Goal: Task Accomplishment & Management: Manage account settings

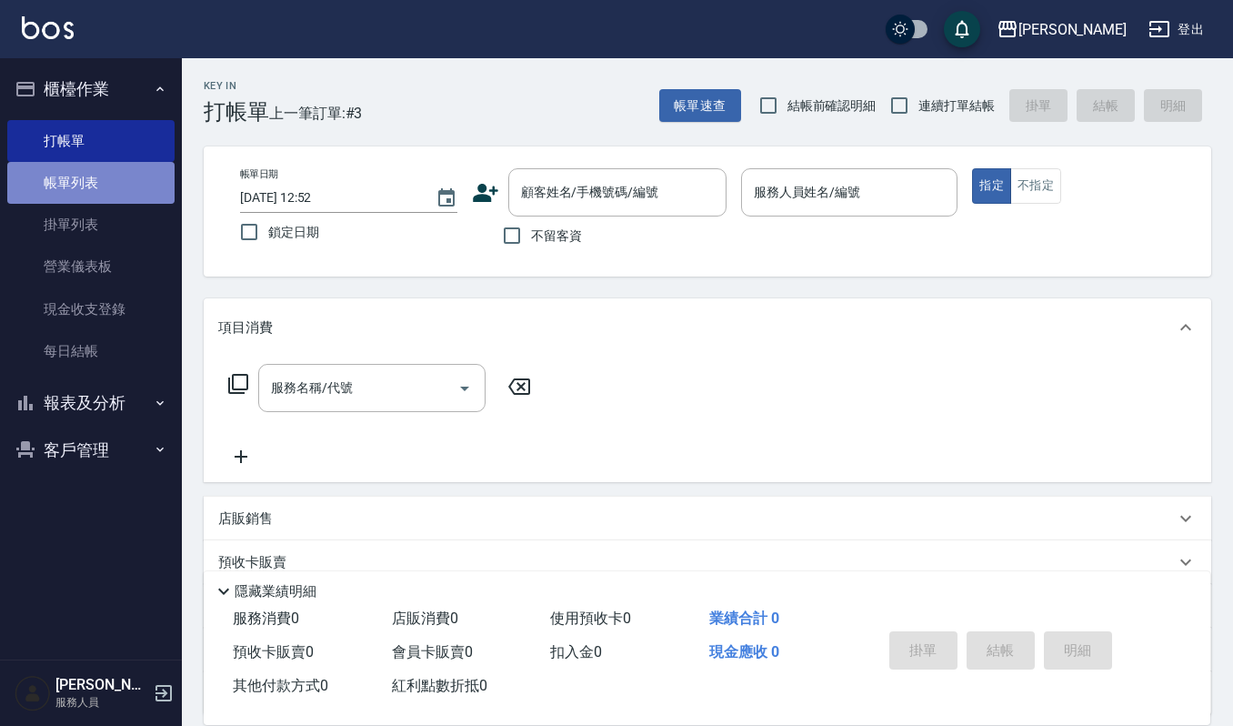
click at [107, 175] on link "帳單列表" at bounding box center [90, 183] width 167 height 42
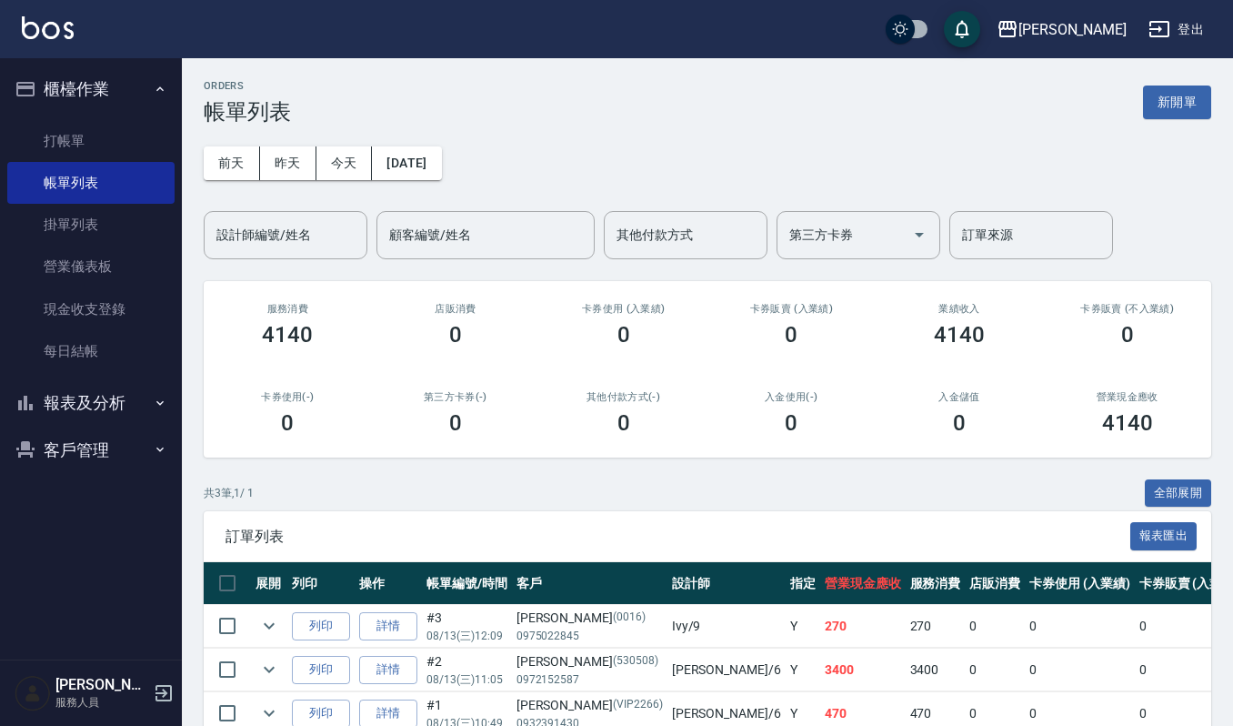
click at [267, 242] on input "設計師編號/姓名" at bounding box center [285, 235] width 147 height 32
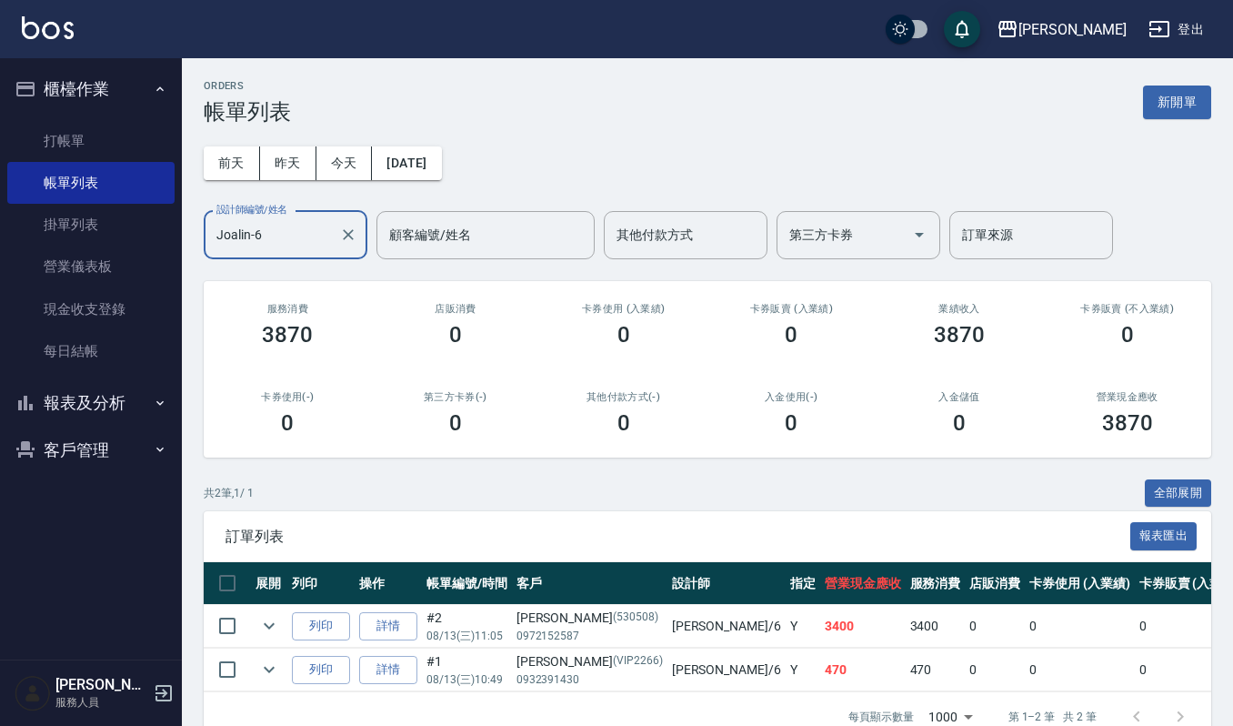
type input "Joalin-6"
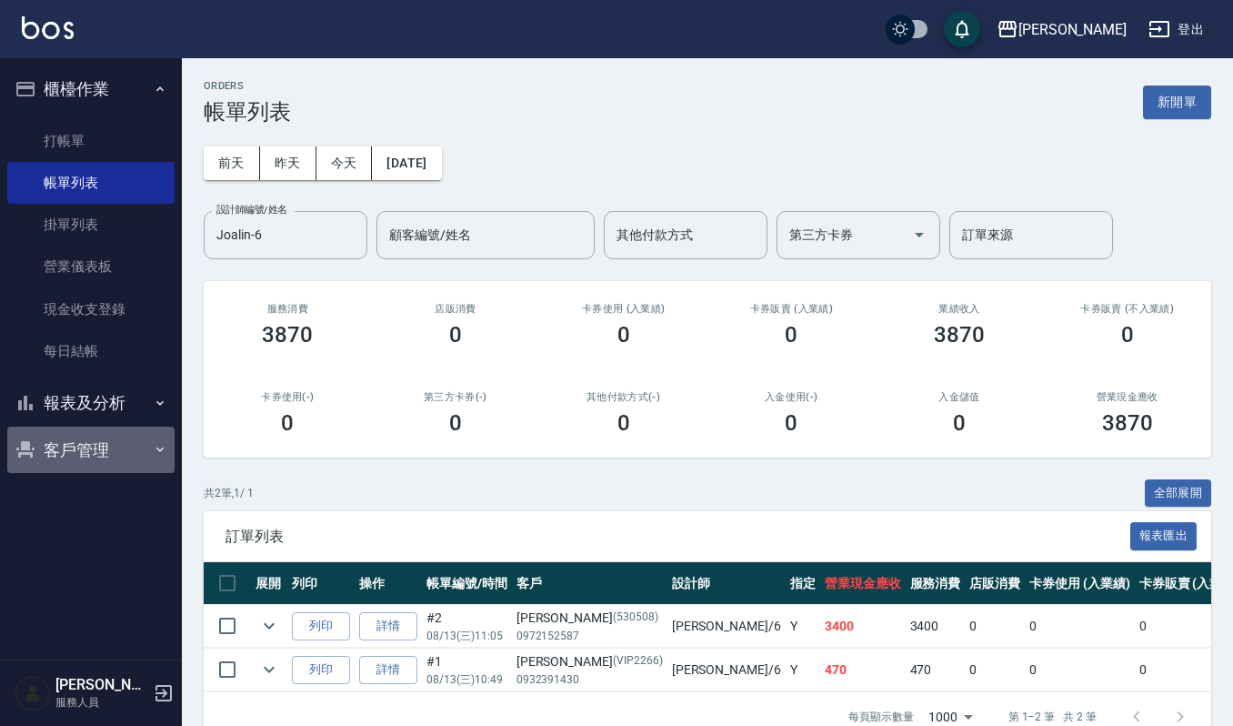
click at [85, 433] on button "客戶管理" at bounding box center [90, 449] width 167 height 47
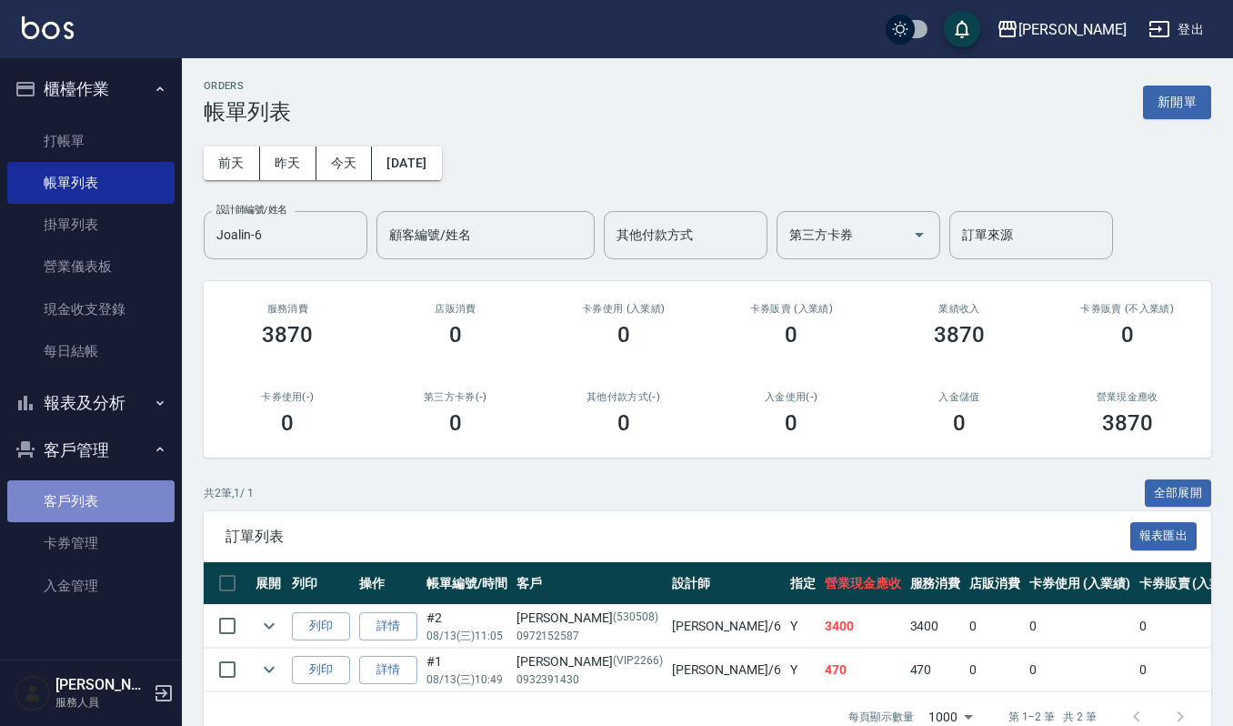
click at [102, 500] on link "客戶列表" at bounding box center [90, 501] width 167 height 42
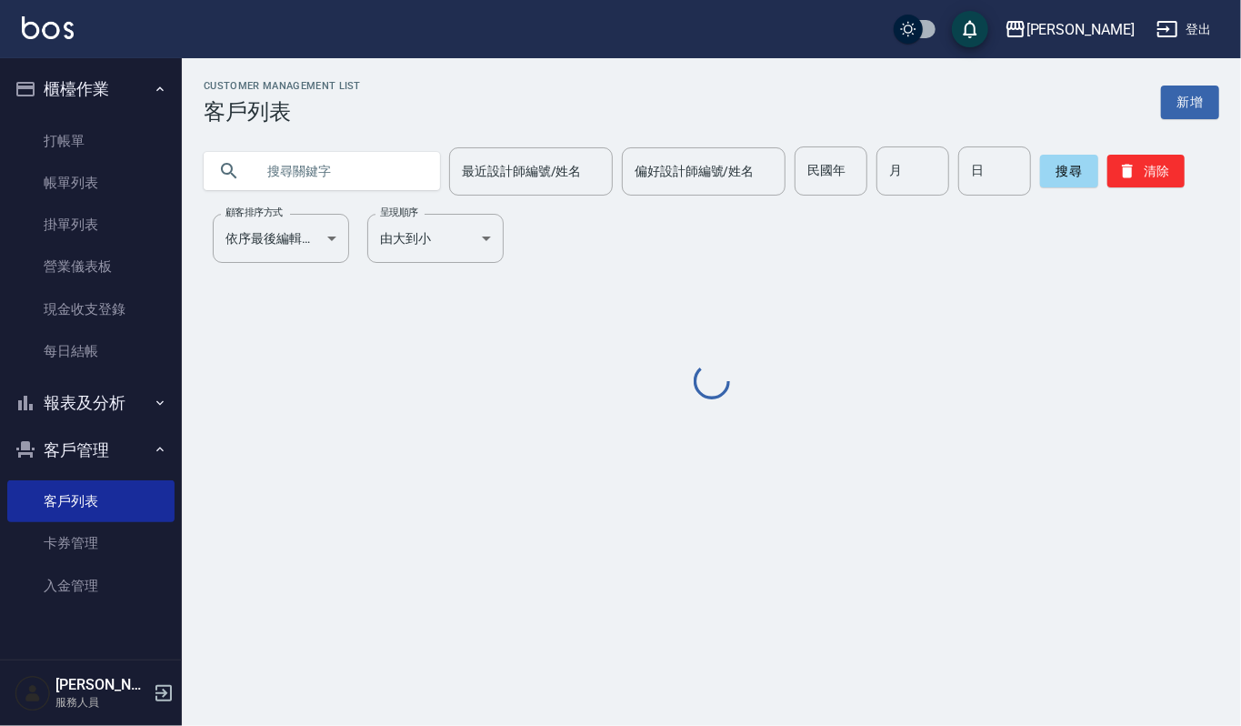
click at [386, 179] on input "text" at bounding box center [340, 170] width 171 height 49
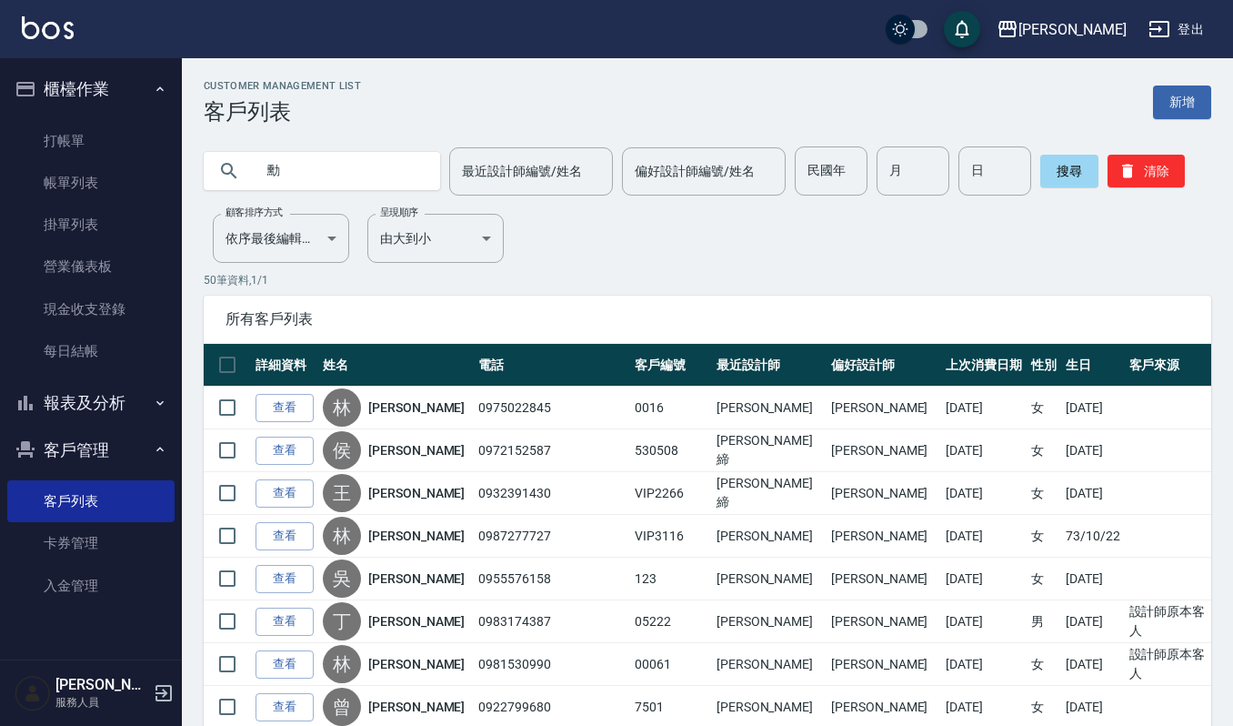
type input "勳"
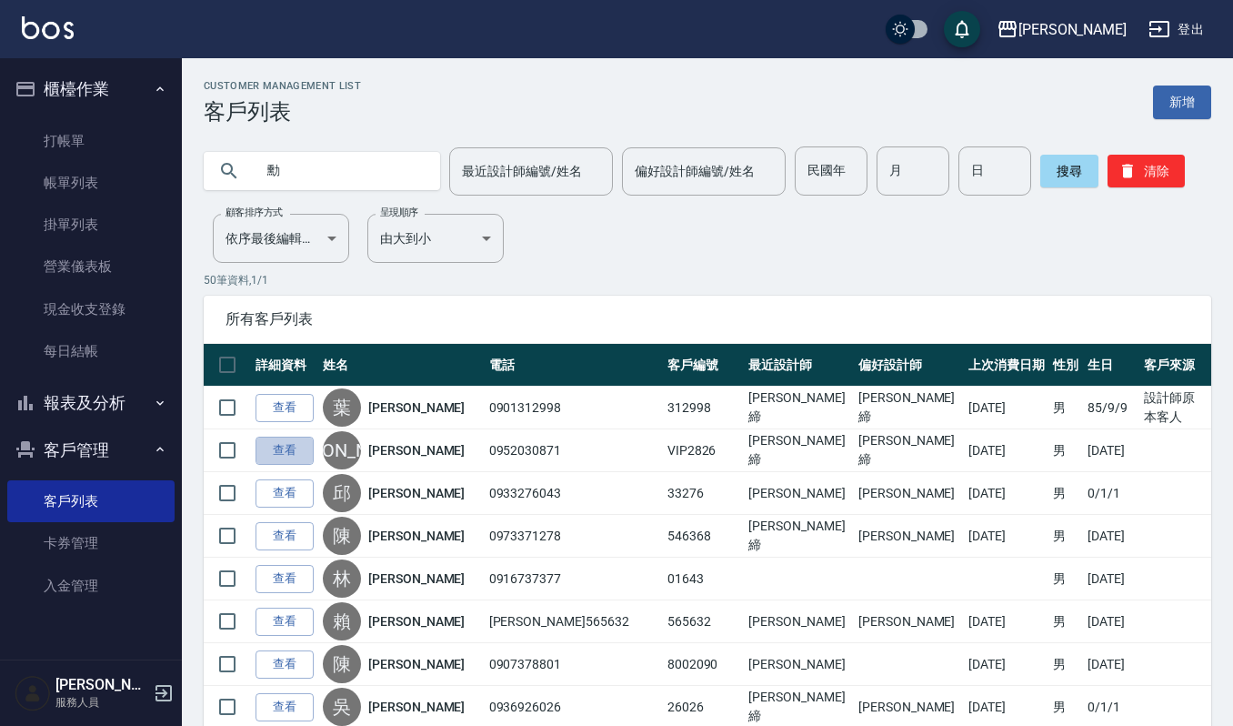
click at [299, 436] on link "查看" at bounding box center [284, 450] width 58 height 28
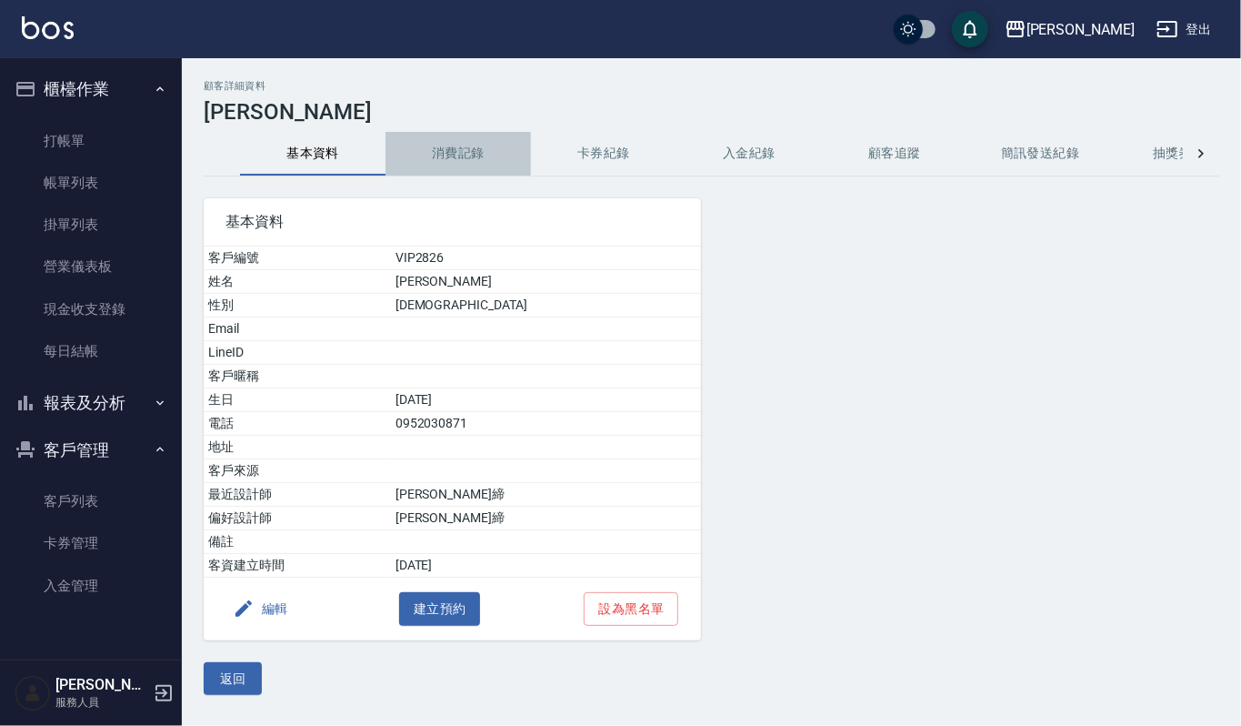
click at [473, 150] on button "消費記錄" at bounding box center [458, 154] width 145 height 44
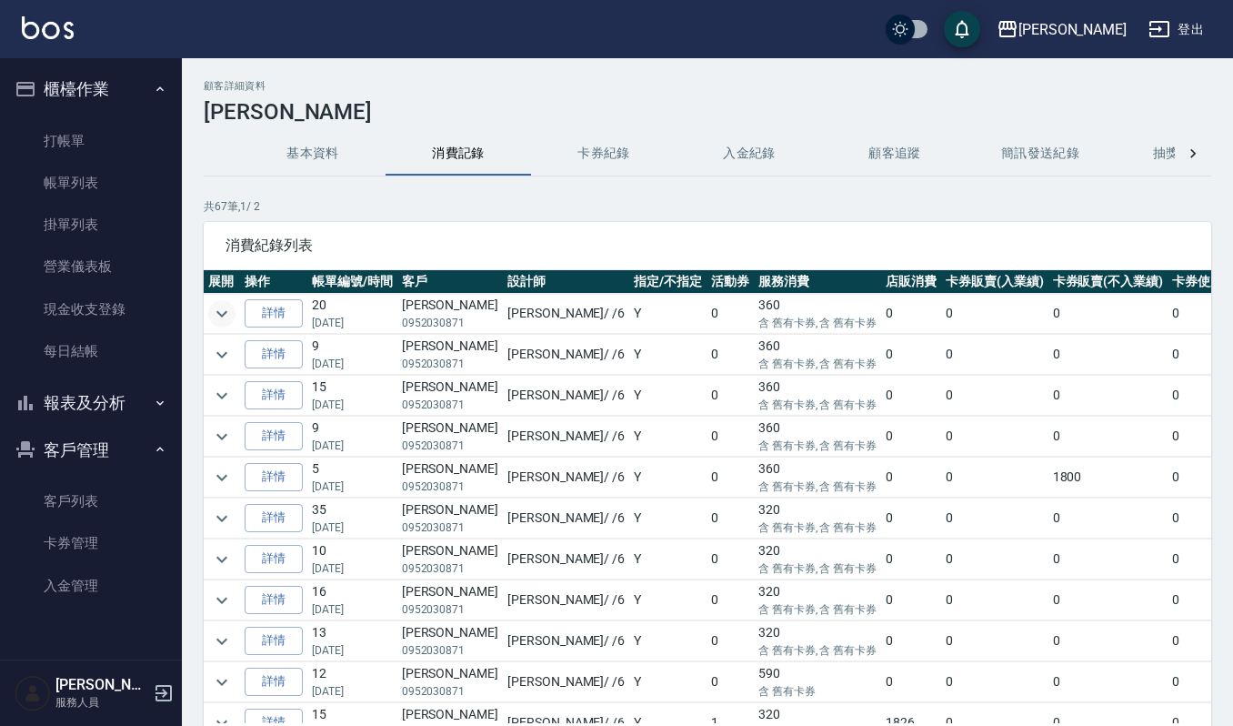
click at [211, 313] on icon "expand row" at bounding box center [222, 314] width 22 height 22
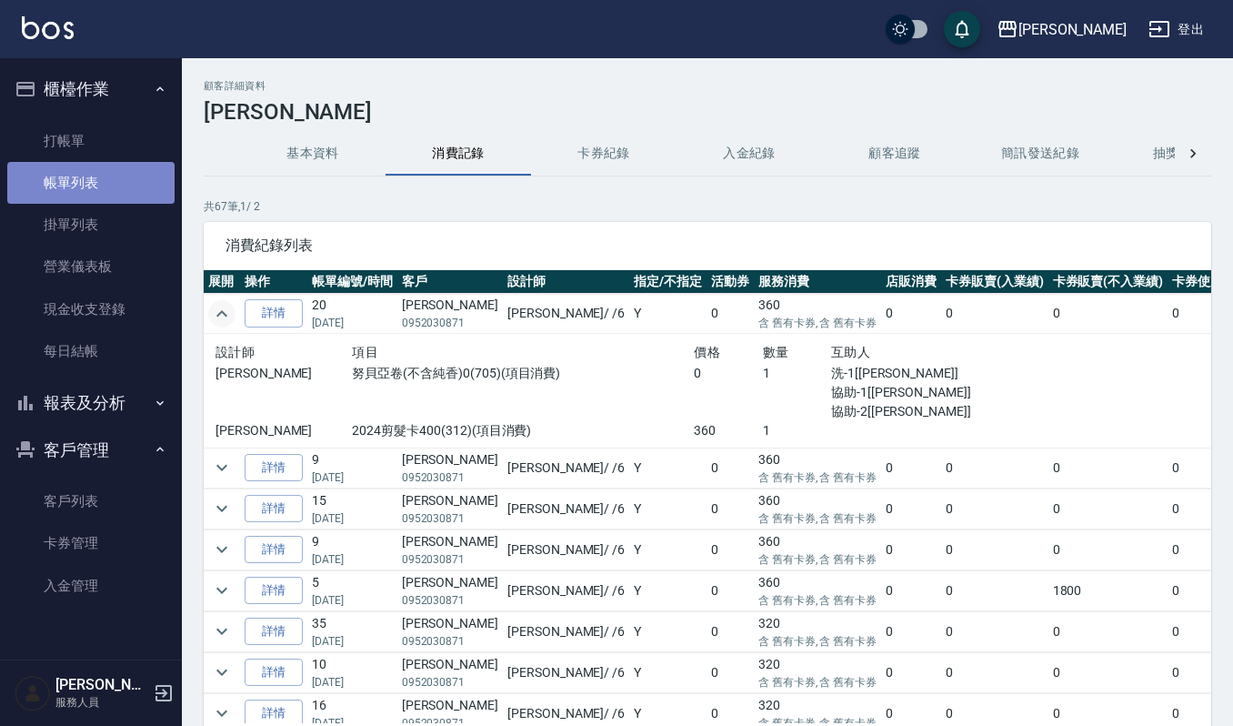
click at [117, 180] on link "帳單列表" at bounding box center [90, 183] width 167 height 42
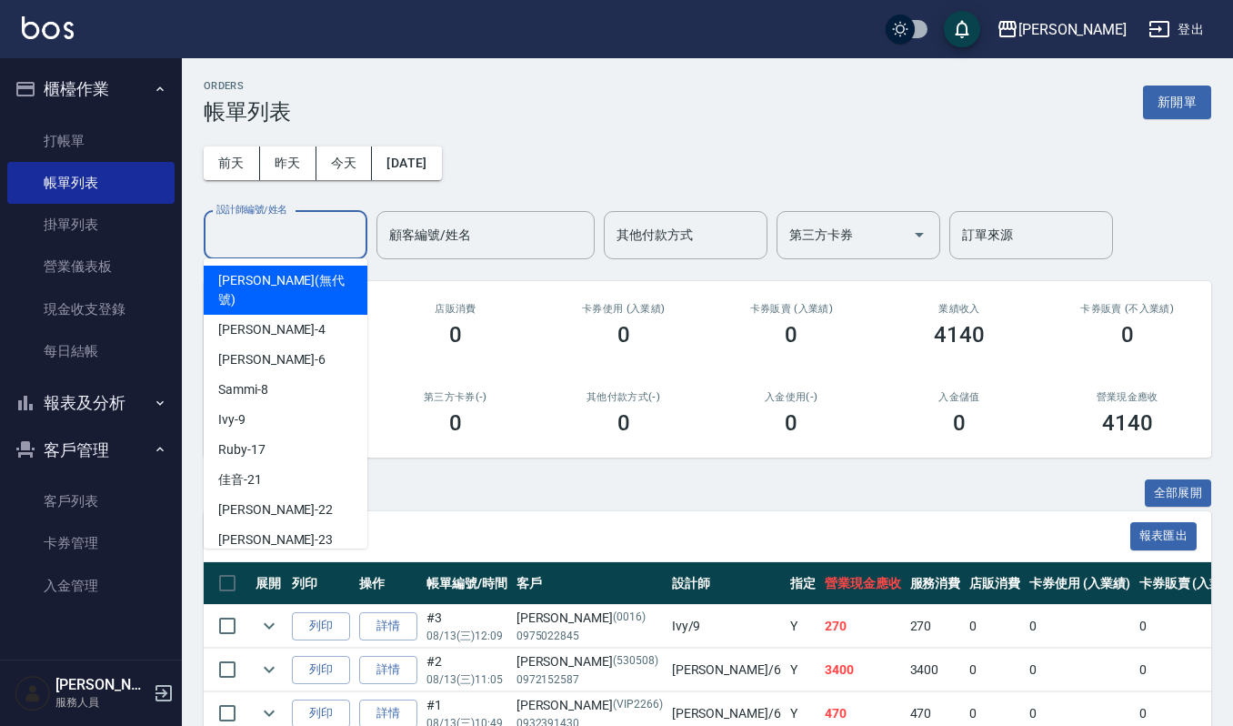
drag, startPoint x: 286, startPoint y: 234, endPoint x: 295, endPoint y: 238, distance: 10.2
click at [295, 238] on input "設計師編號/姓名" at bounding box center [285, 235] width 147 height 32
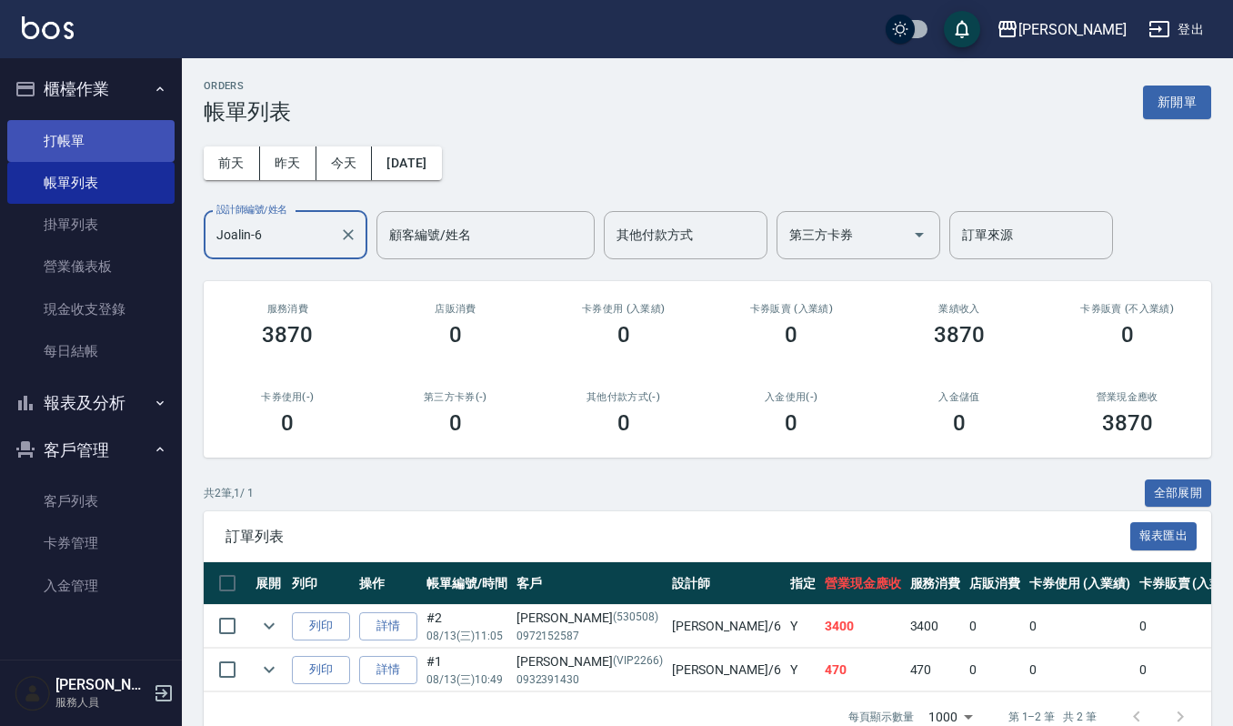
type input "Joalin-6"
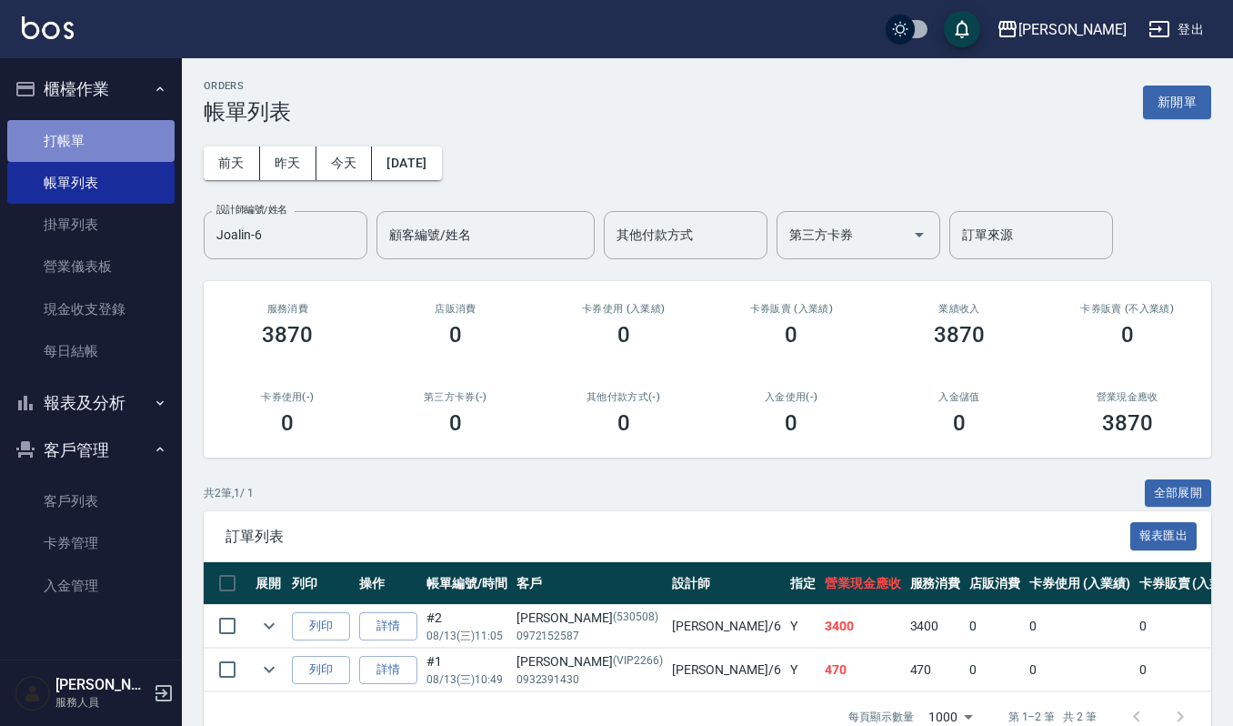
click at [84, 125] on link "打帳單" at bounding box center [90, 141] width 167 height 42
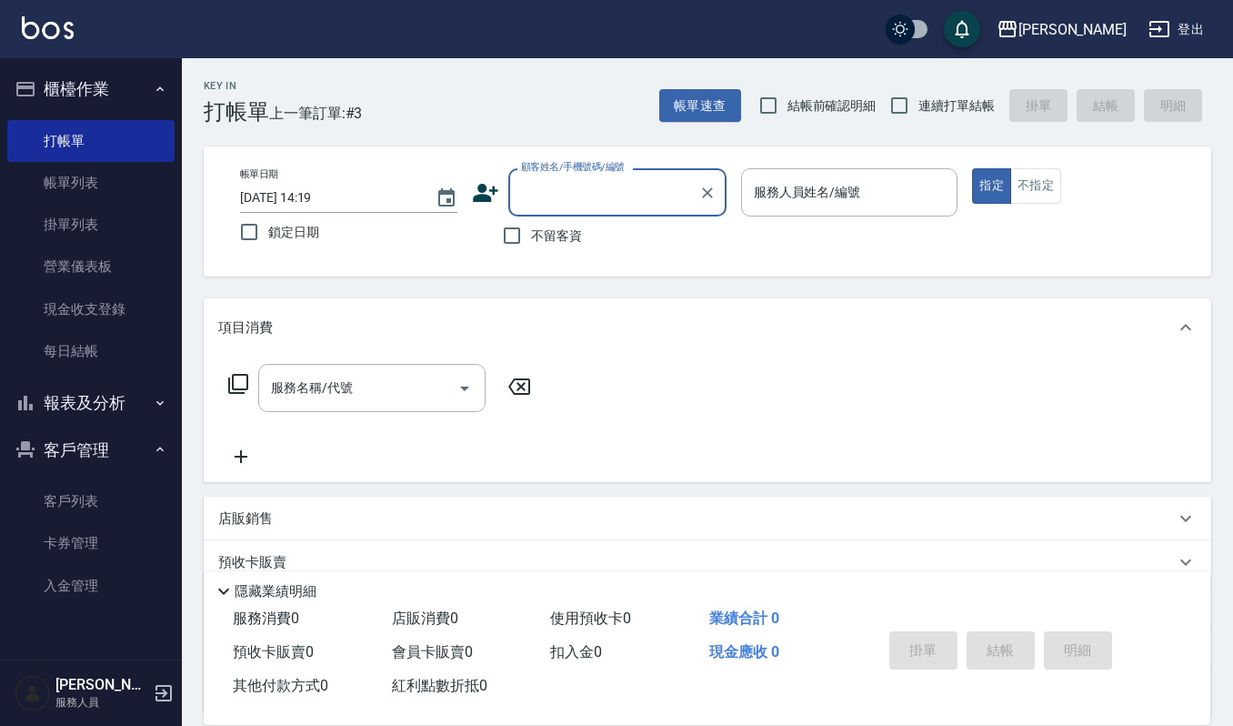
drag, startPoint x: 607, startPoint y: 195, endPoint x: 618, endPoint y: 195, distance: 10.9
click at [618, 195] on input "顧客姓名/手機號碼/編號" at bounding box center [603, 192] width 175 height 32
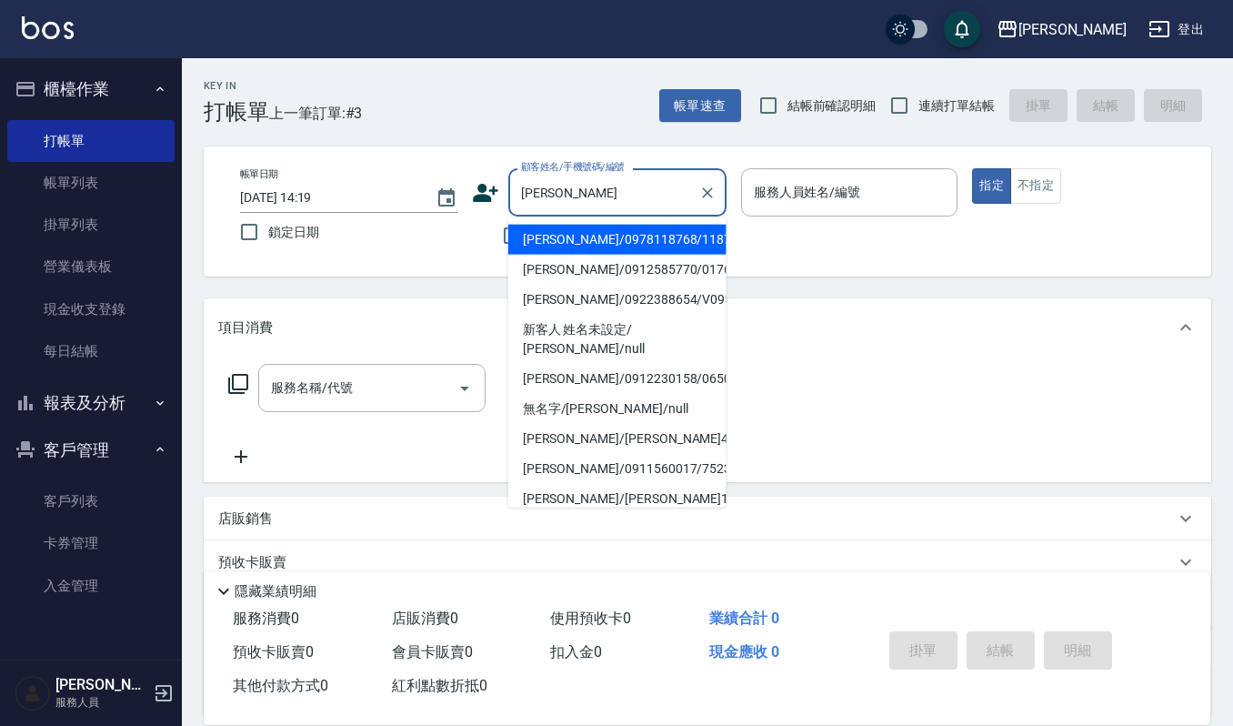
click at [656, 244] on li "[PERSON_NAME]/0978118768/118768" at bounding box center [617, 240] width 218 height 30
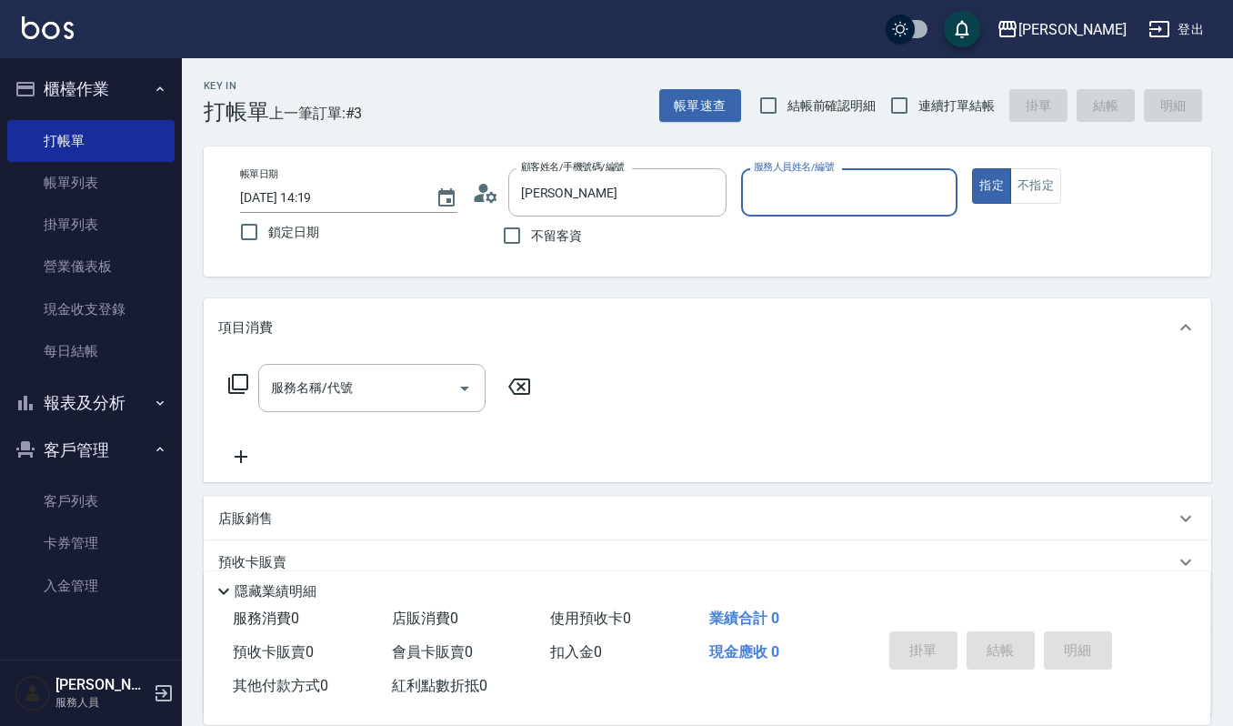
type input "[PERSON_NAME]/0978118768/118768"
type input "Joalin-6"
type button "true"
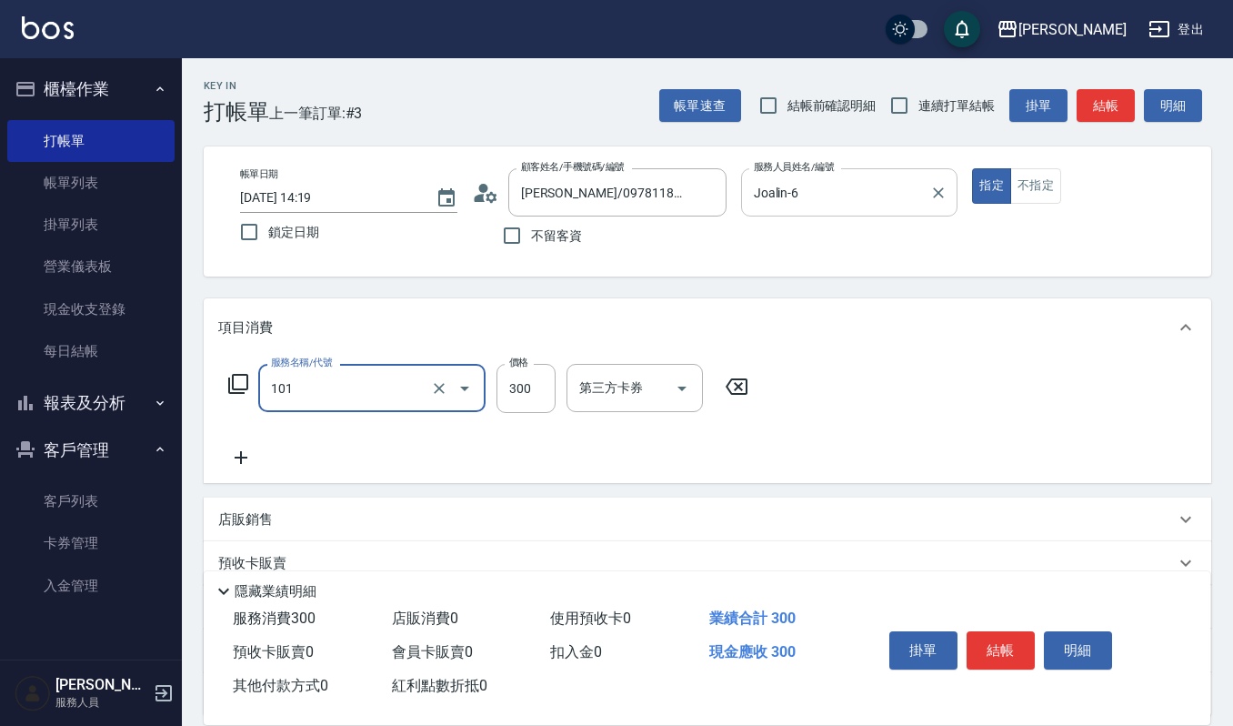
type input "一般洗髮(101)"
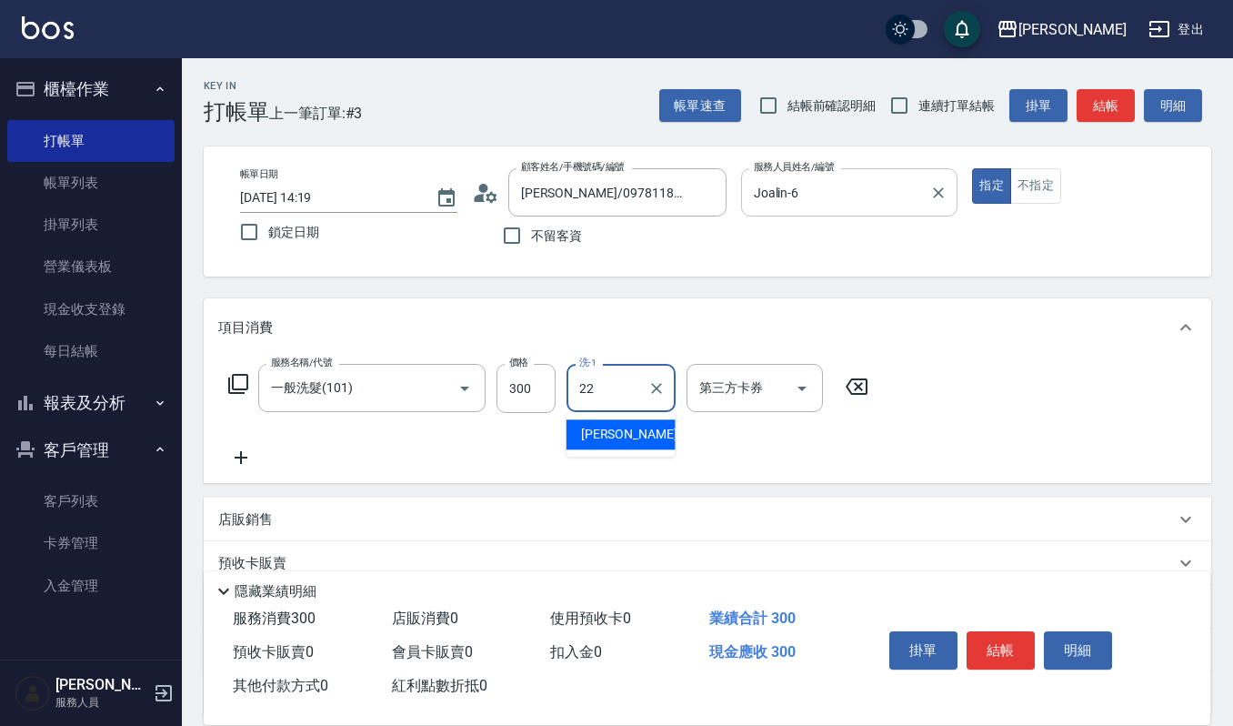
type input "[PERSON_NAME]-22"
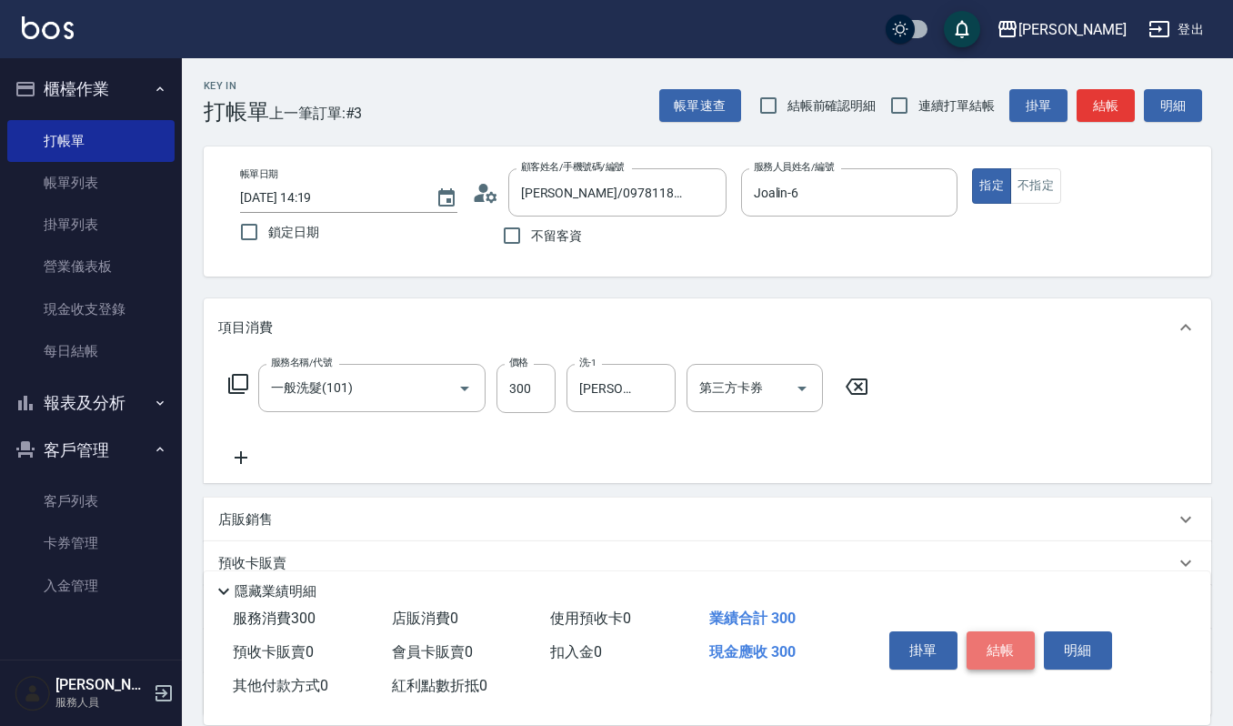
click at [1000, 646] on button "結帳" at bounding box center [1001, 650] width 68 height 38
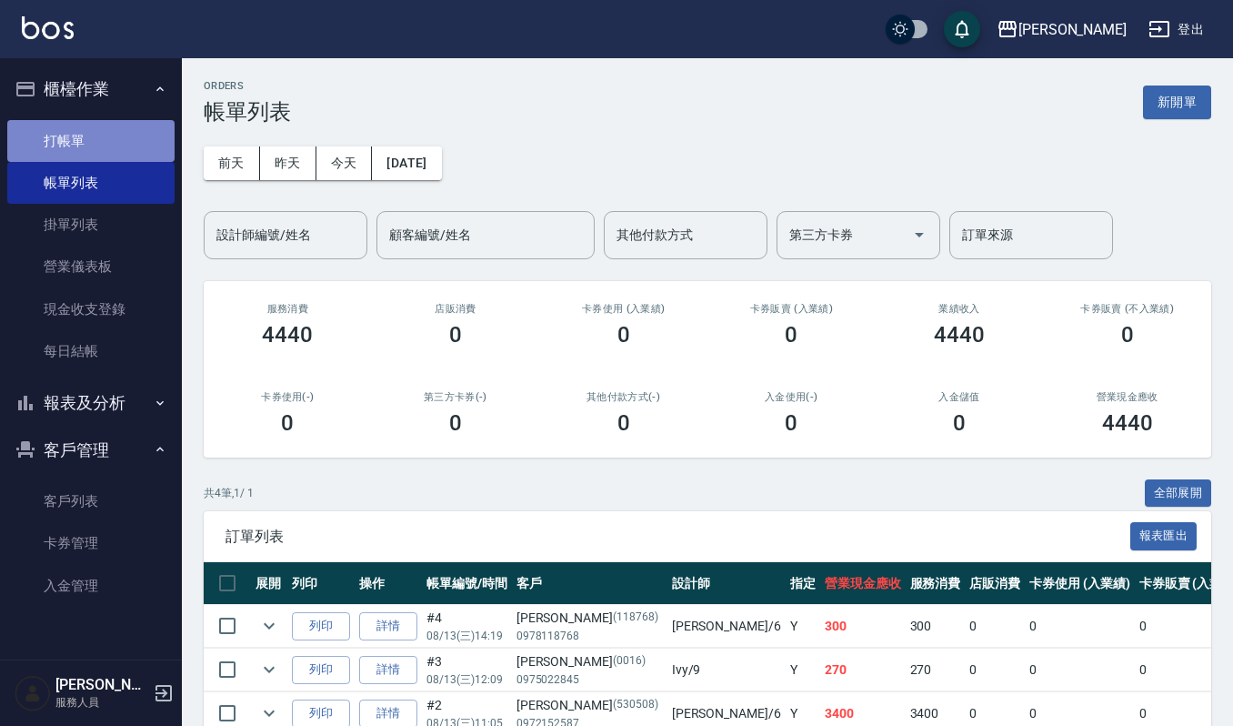
click at [69, 139] on link "打帳單" at bounding box center [90, 141] width 167 height 42
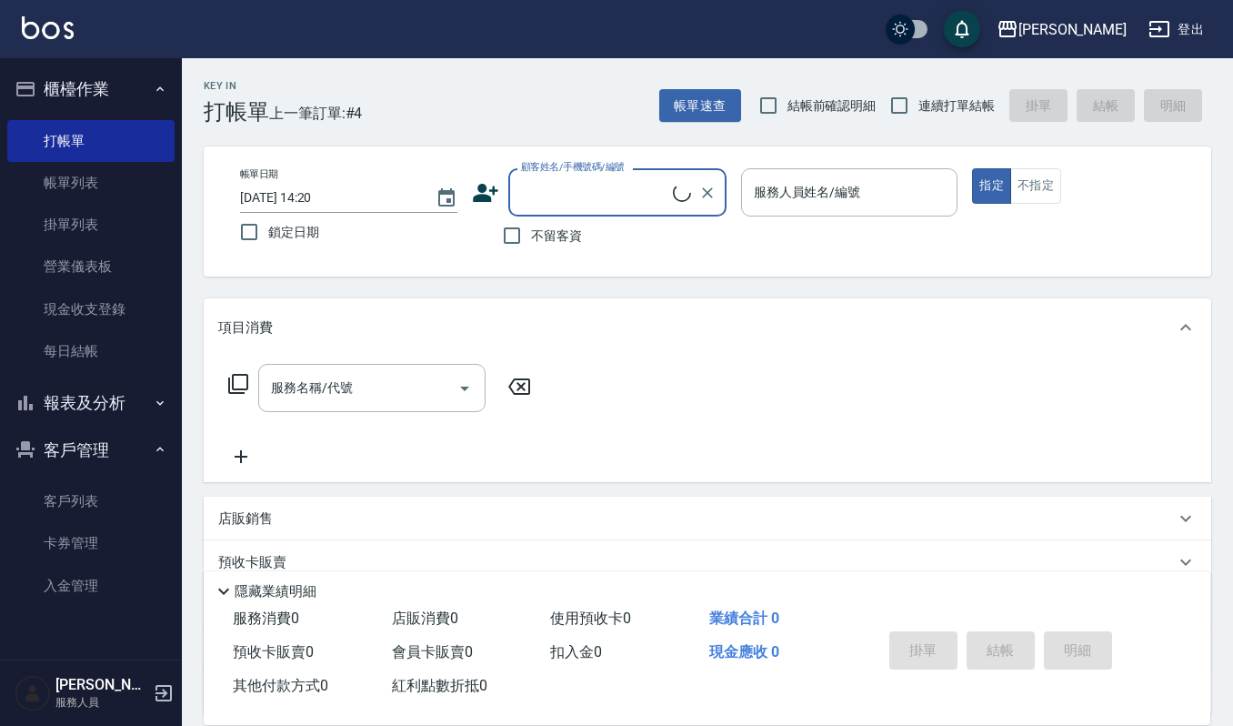
drag, startPoint x: 566, startPoint y: 205, endPoint x: 576, endPoint y: 202, distance: 11.5
click at [573, 204] on div "顧客姓名/手機號碼/編號" at bounding box center [617, 192] width 218 height 48
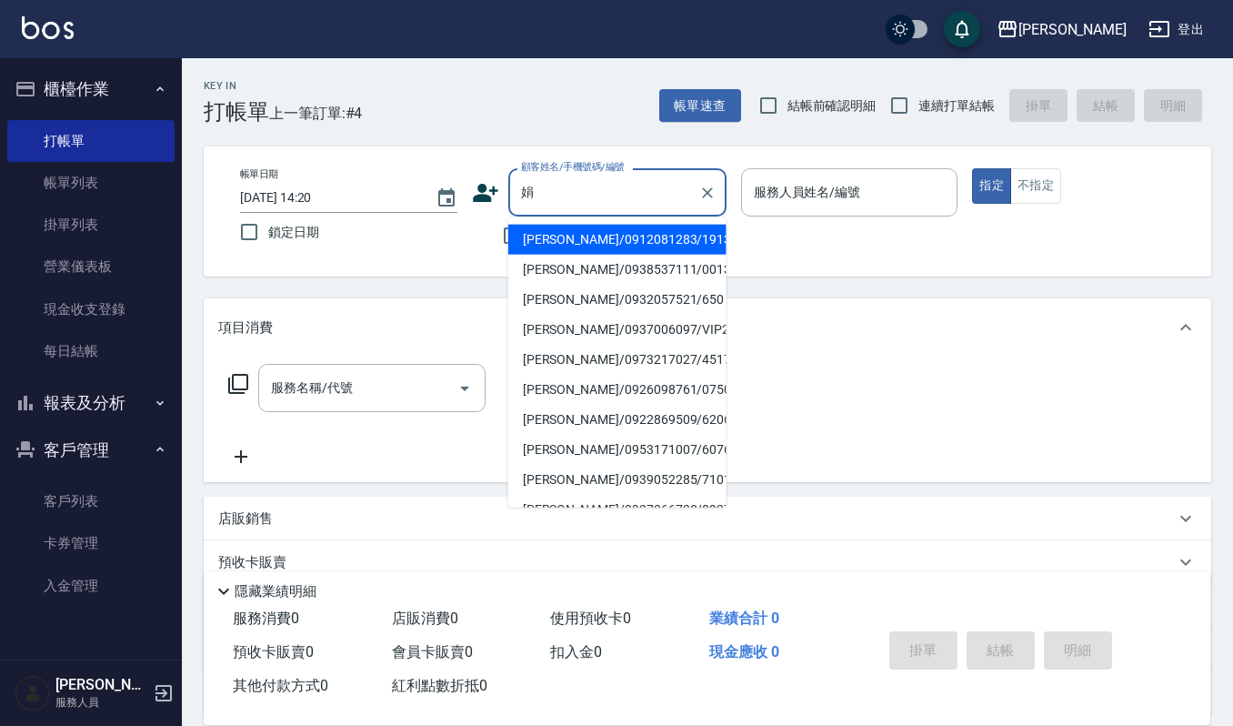
click at [601, 244] on li "[PERSON_NAME]/0912081283/1913" at bounding box center [617, 240] width 218 height 30
type input "[PERSON_NAME]/0912081283/1913"
type input "[PERSON_NAME]-4"
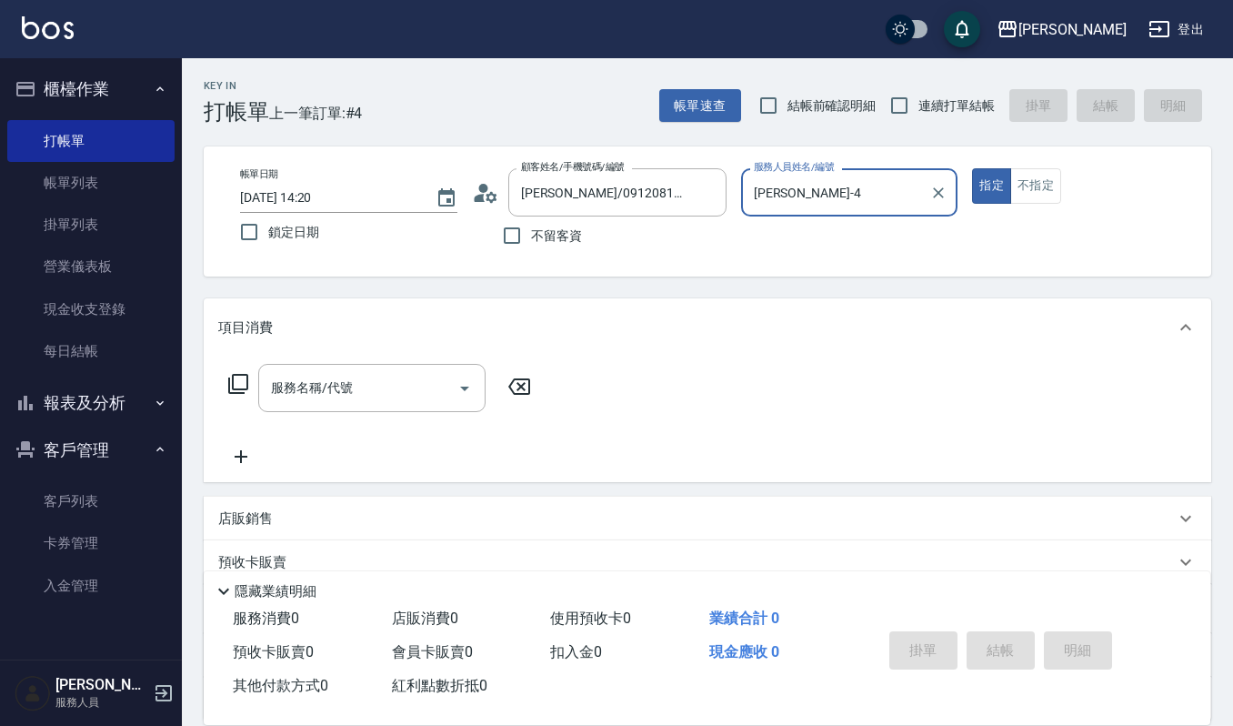
click at [949, 191] on button "Clear" at bounding box center [938, 192] width 25 height 25
type input "Joalin-6"
type button "true"
click at [1031, 191] on button "不指定" at bounding box center [1035, 185] width 51 height 35
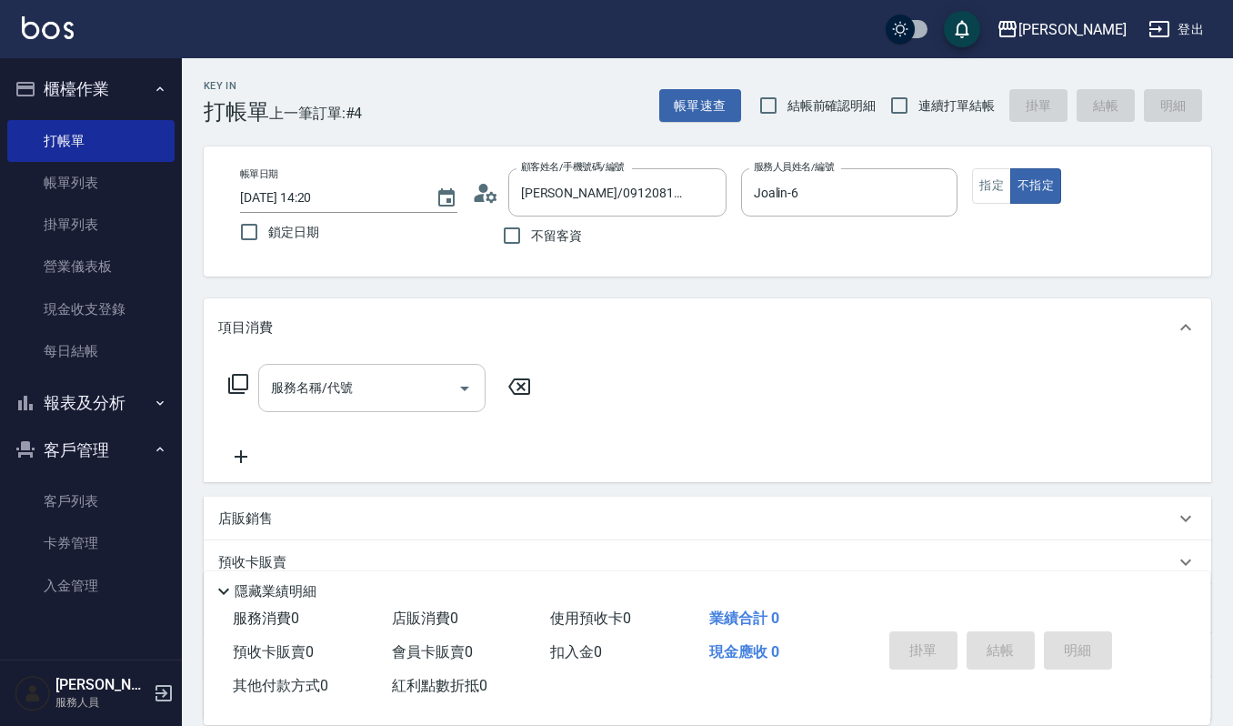
click at [398, 389] on input "服務名稱/代號" at bounding box center [358, 388] width 184 height 32
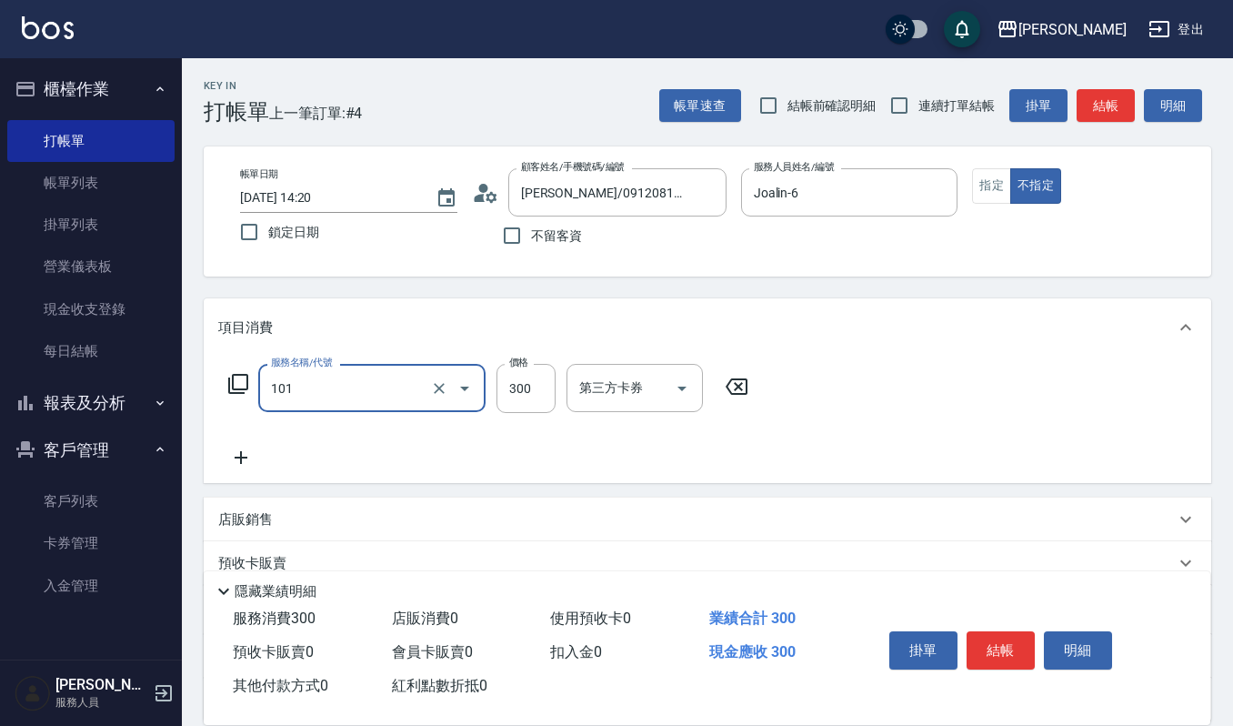
type input "一般洗髮(101)"
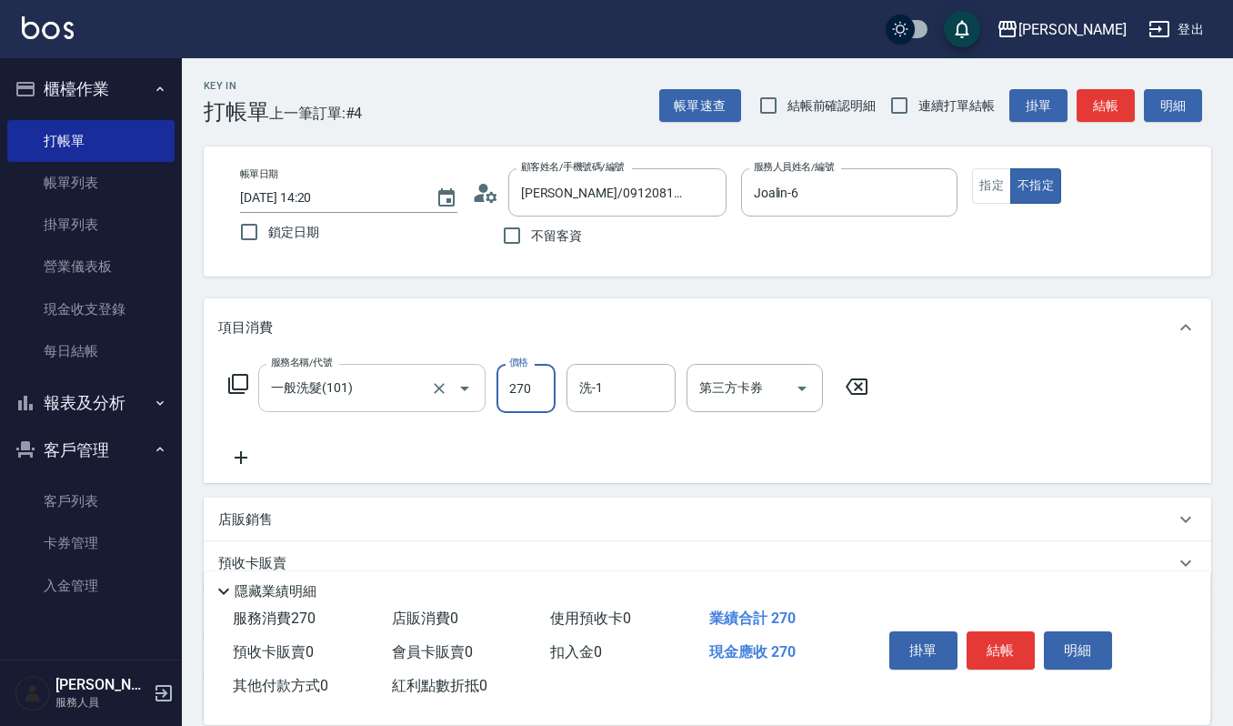
type input "270"
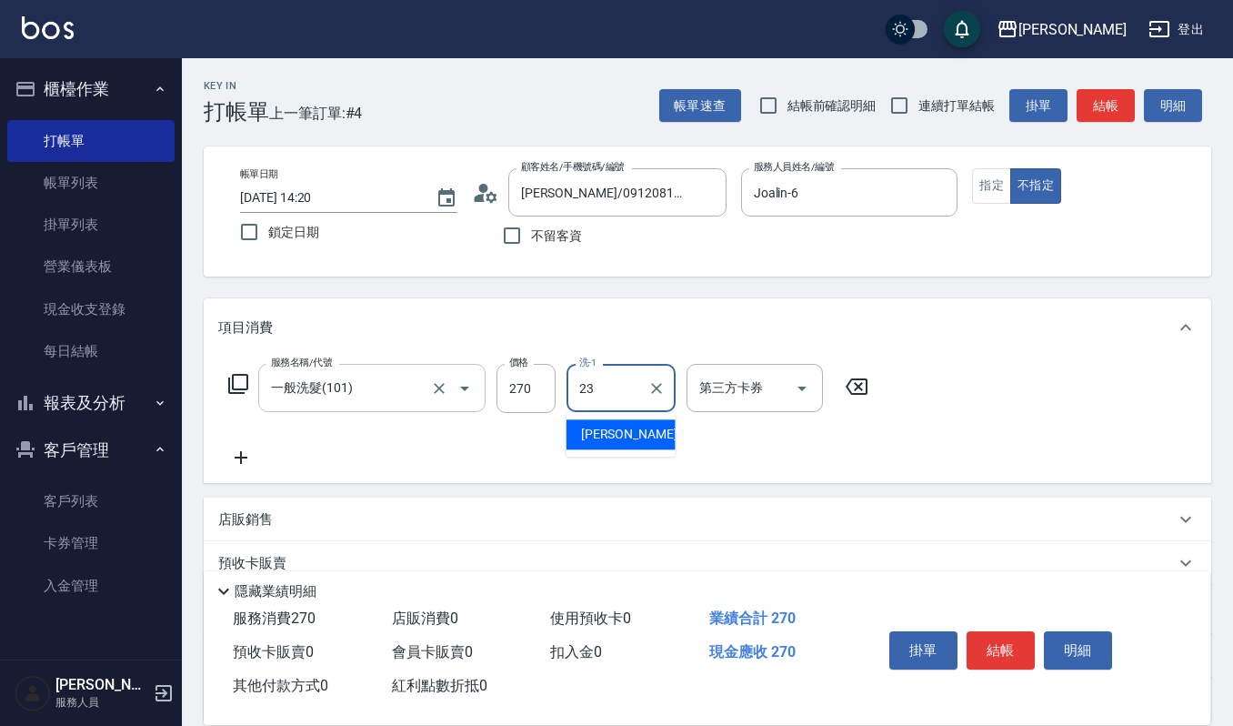
type input "[PERSON_NAME]-23"
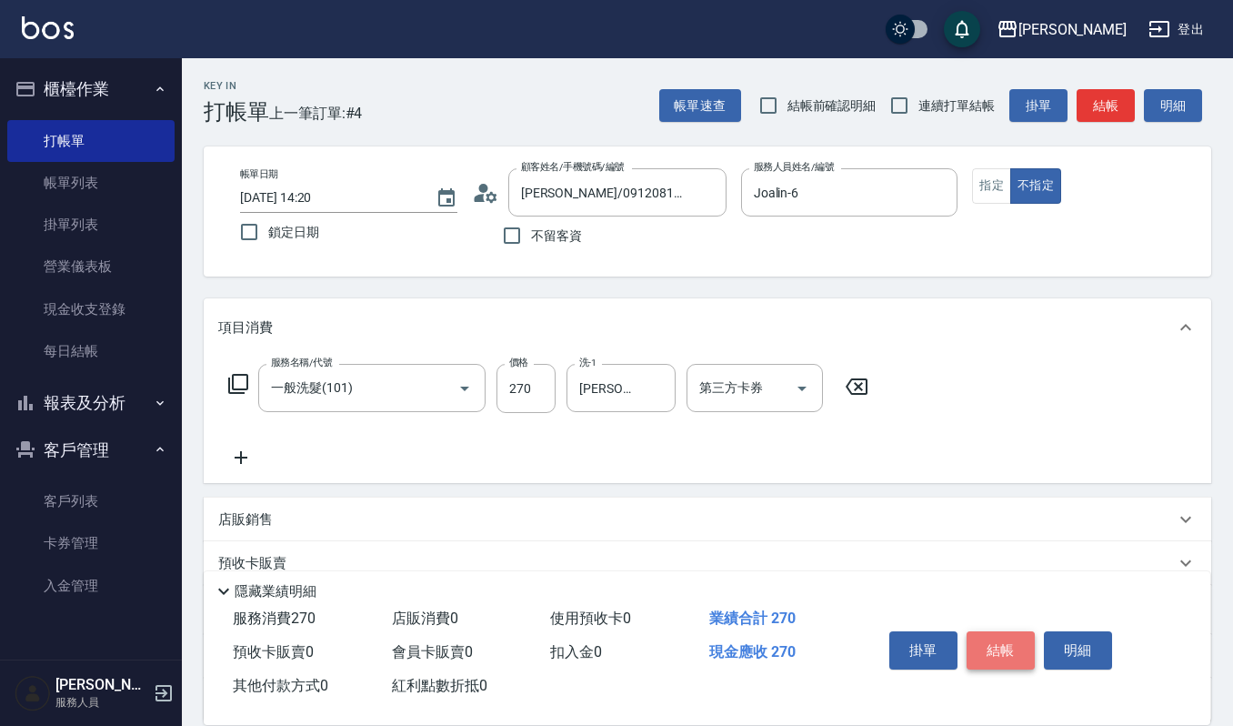
click at [1015, 645] on button "結帳" at bounding box center [1001, 650] width 68 height 38
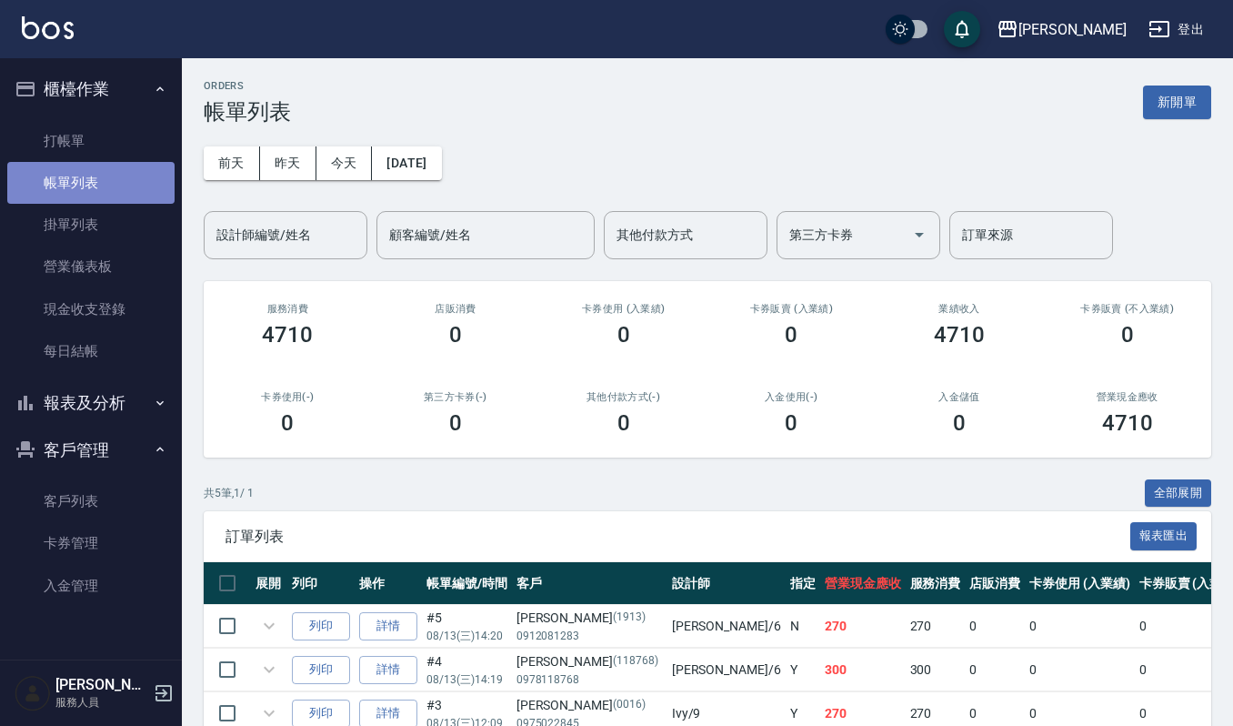
click at [117, 189] on link "帳單列表" at bounding box center [90, 183] width 167 height 42
click at [267, 245] on input "設計師編號/姓名" at bounding box center [285, 235] width 147 height 32
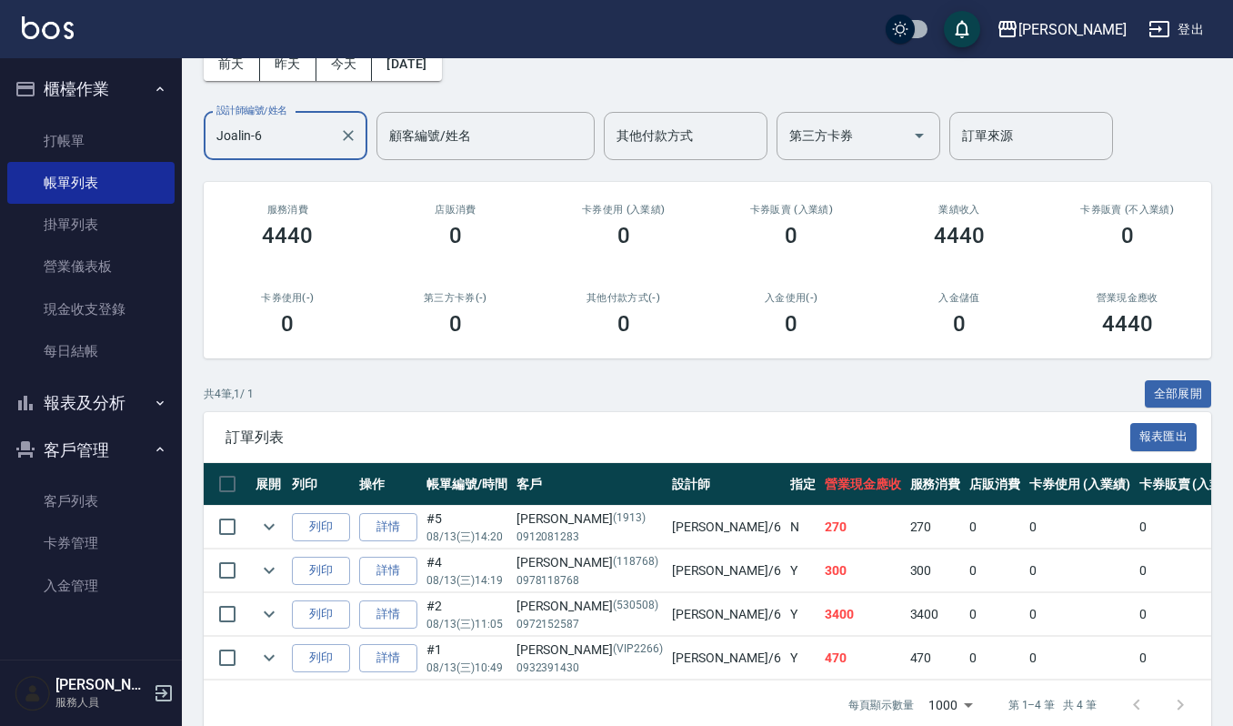
scroll to position [145, 0]
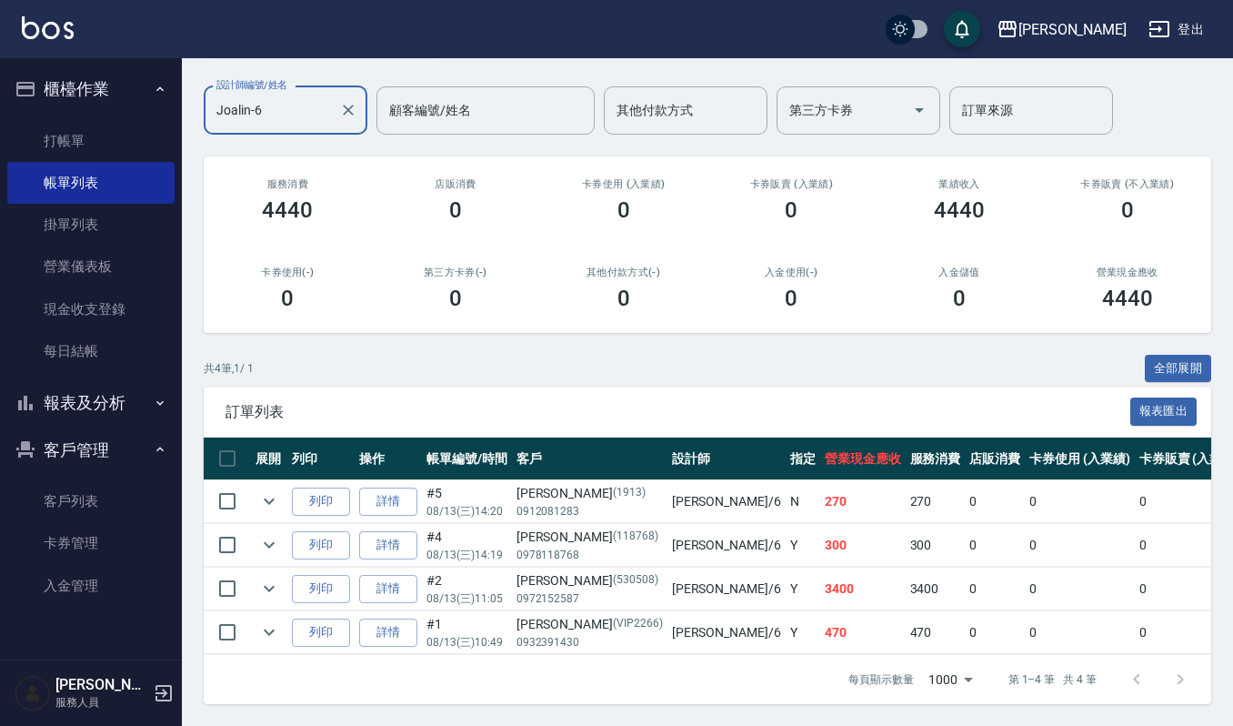
type input "Joalin-6"
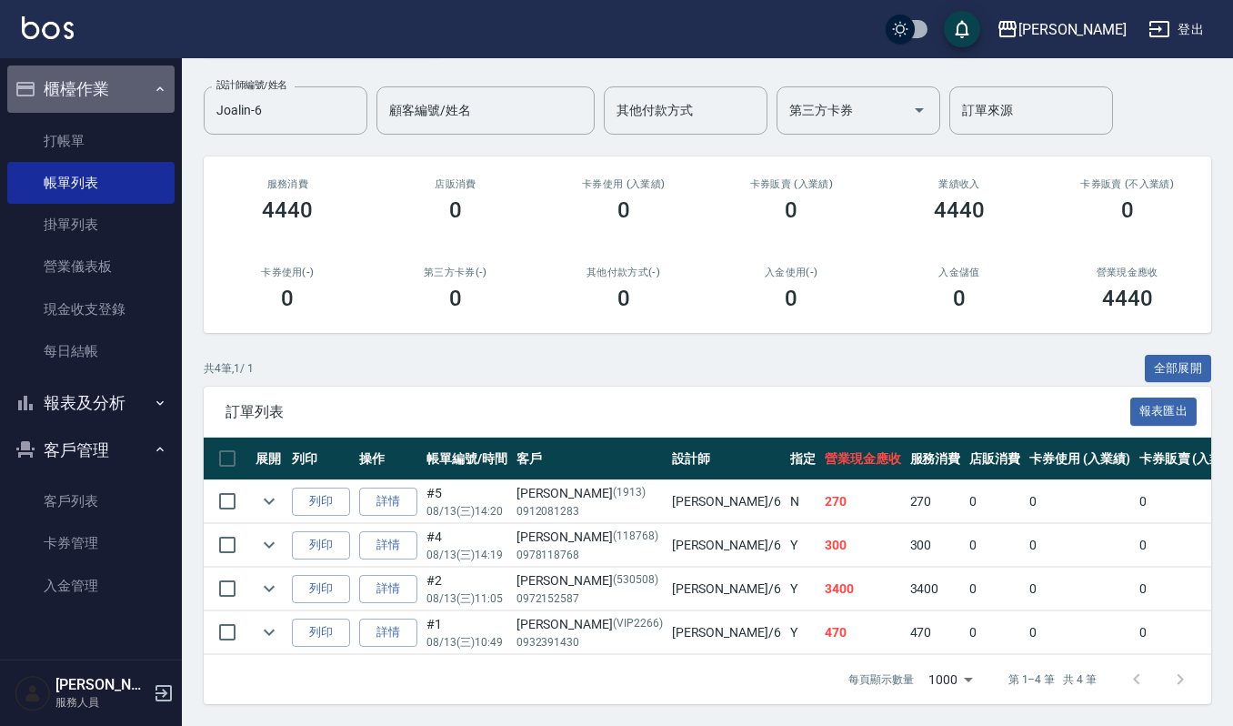
click at [99, 81] on button "櫃檯作業" at bounding box center [90, 88] width 167 height 47
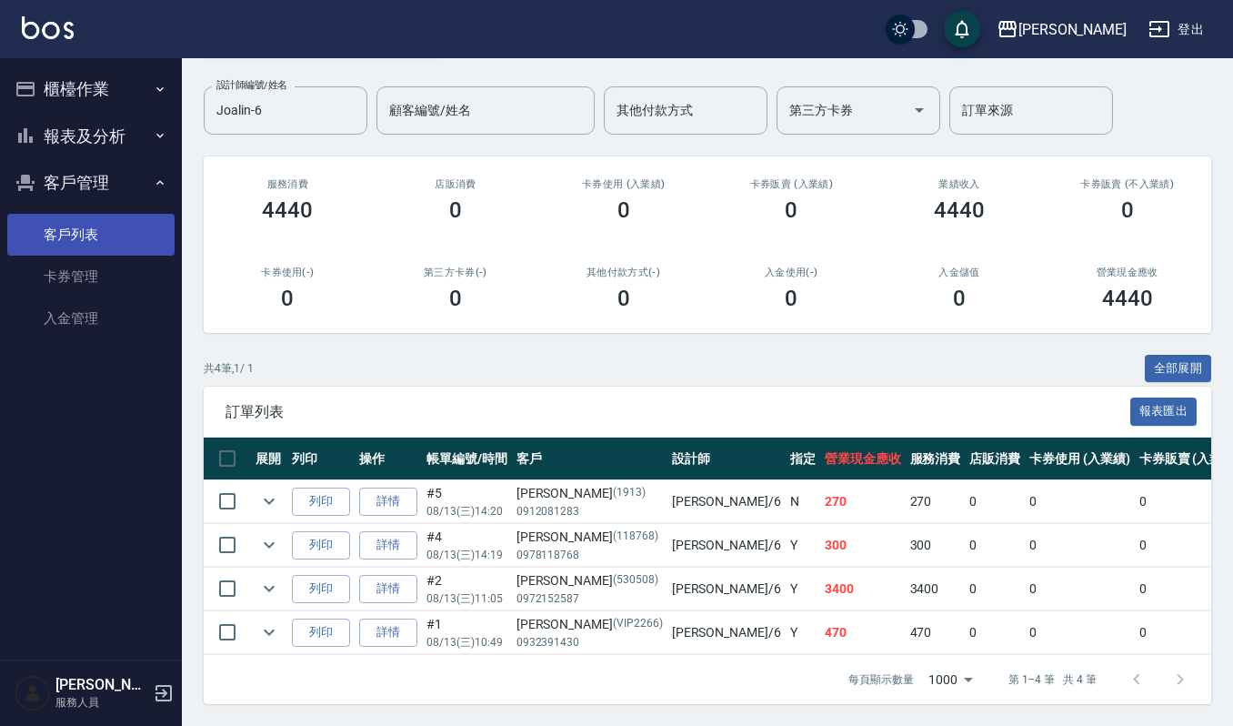
click at [100, 237] on link "客戶列表" at bounding box center [90, 235] width 167 height 42
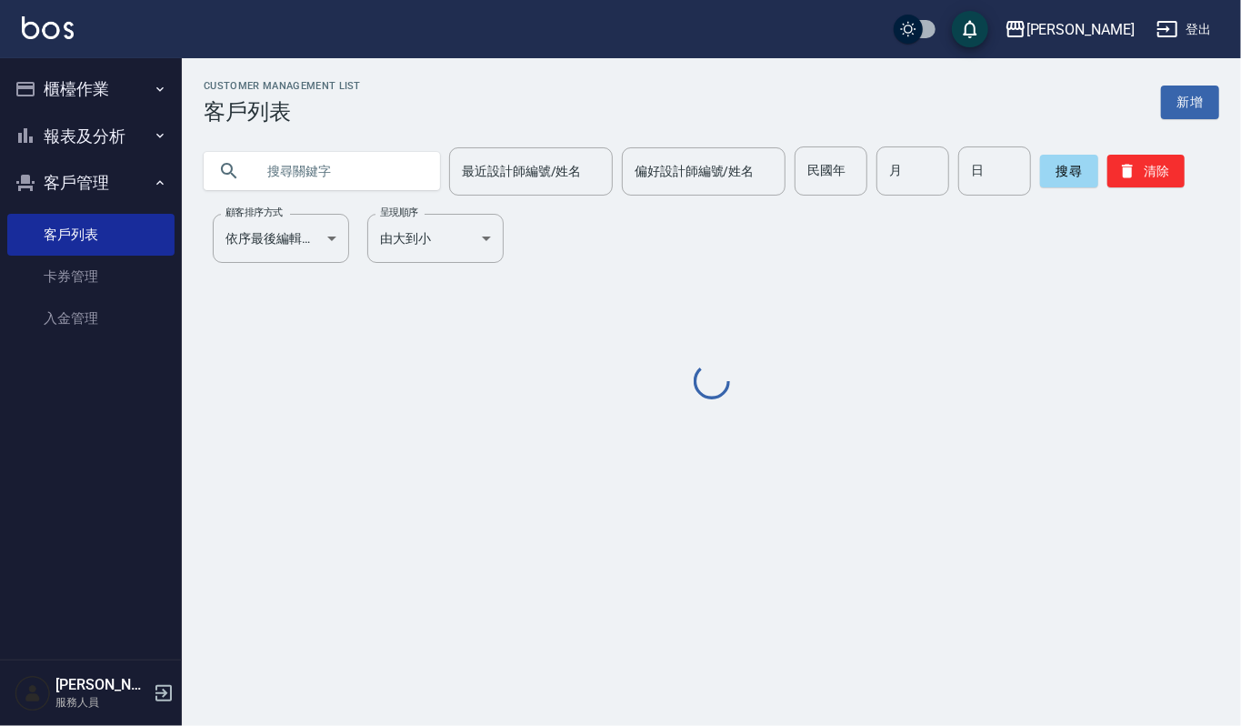
click at [406, 175] on input "text" at bounding box center [340, 170] width 171 height 49
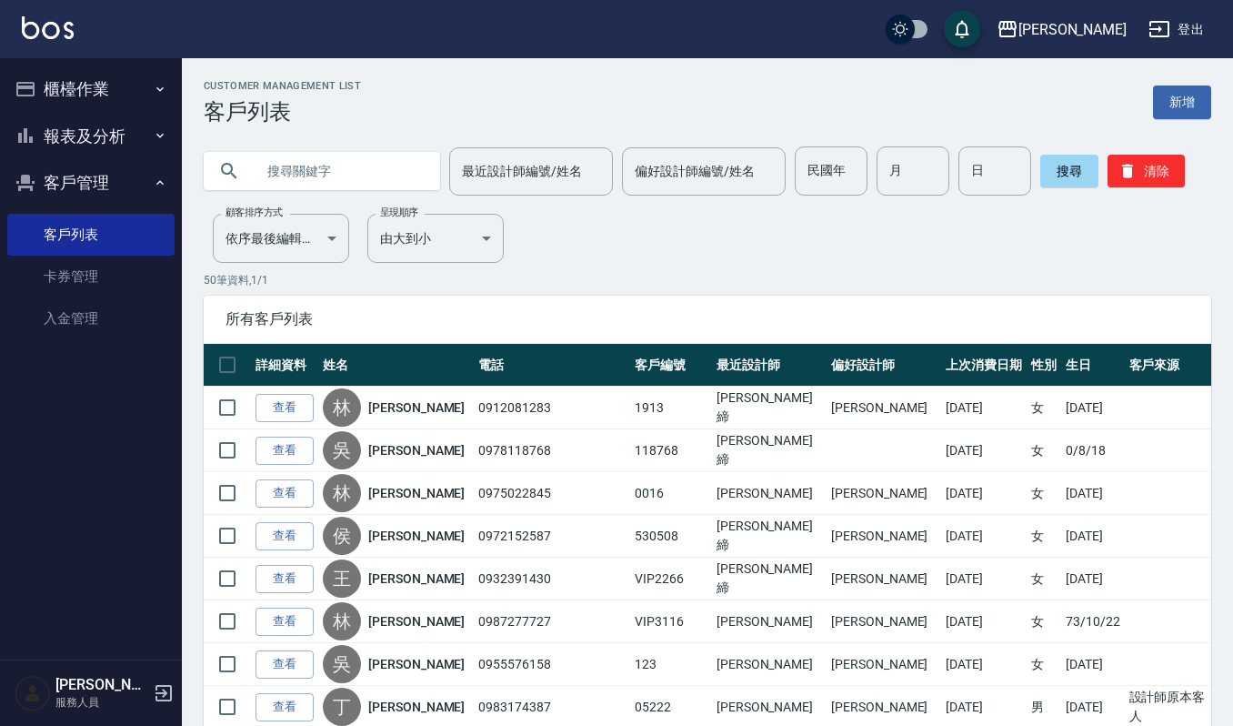
click at [322, 167] on input "text" at bounding box center [340, 170] width 171 height 49
type input "0987121"
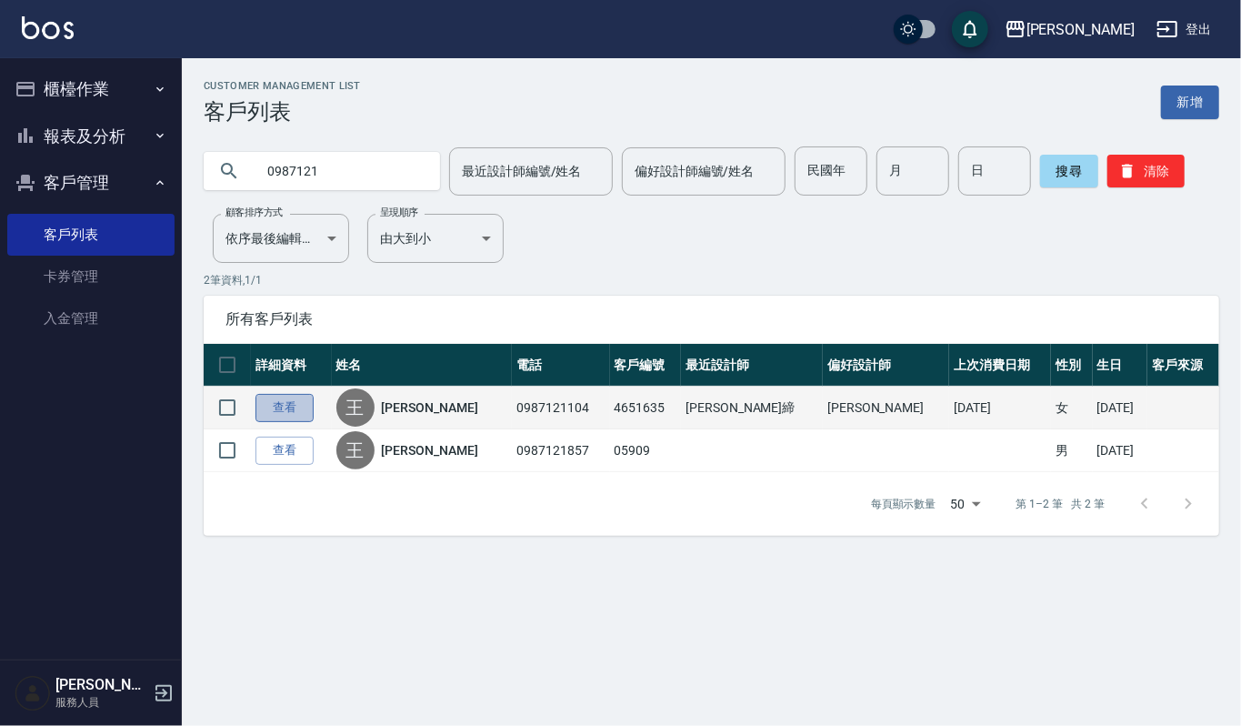
click at [281, 413] on link "查看" at bounding box center [284, 408] width 58 height 28
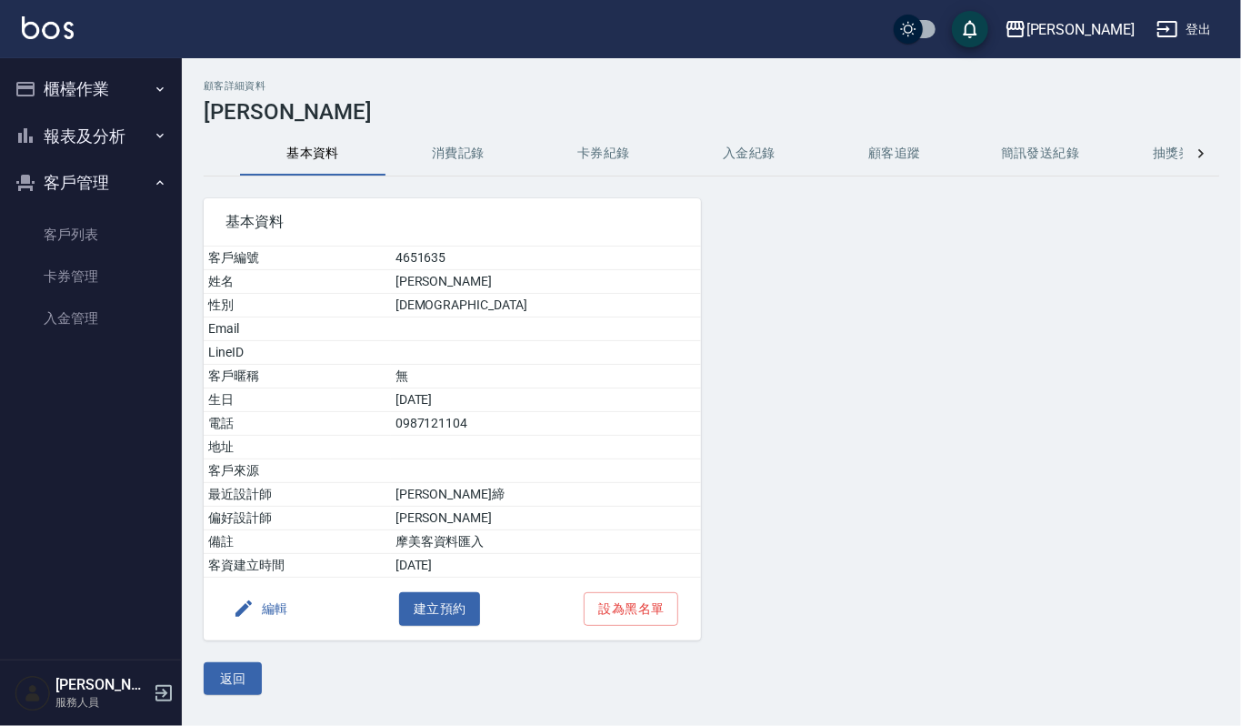
click at [463, 157] on button "消費記錄" at bounding box center [458, 154] width 145 height 44
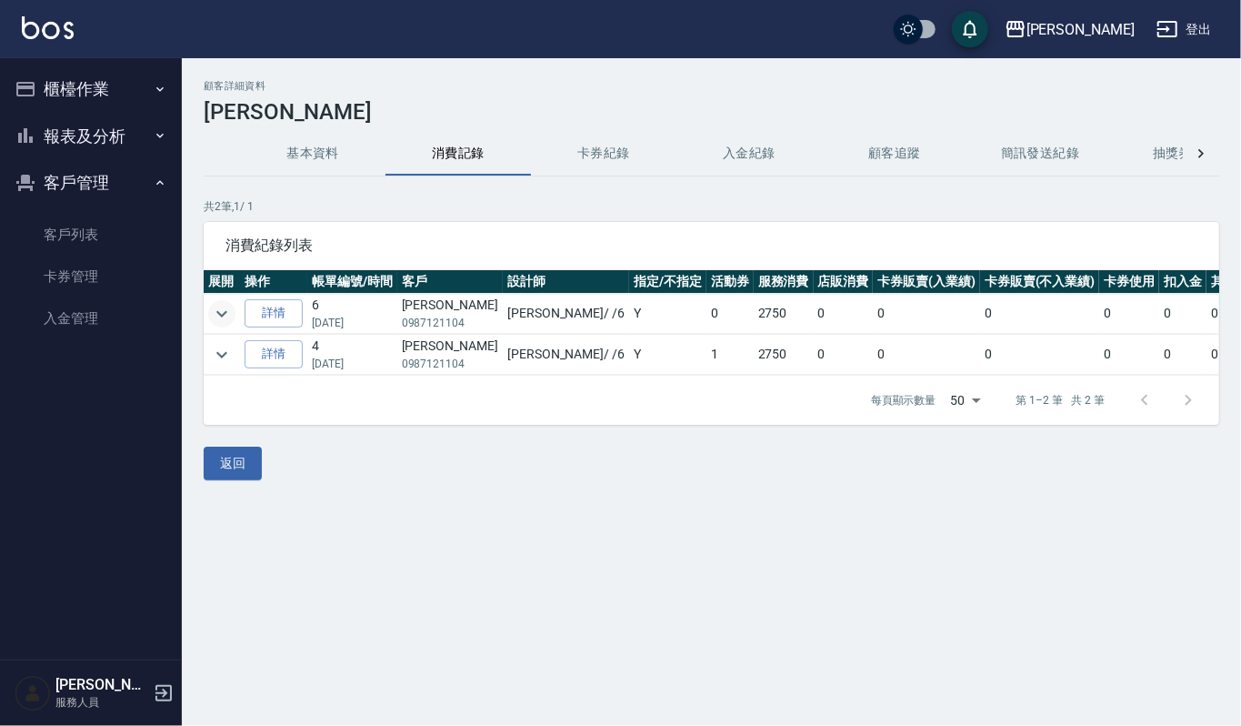
click at [226, 309] on icon "expand row" at bounding box center [222, 314] width 22 height 22
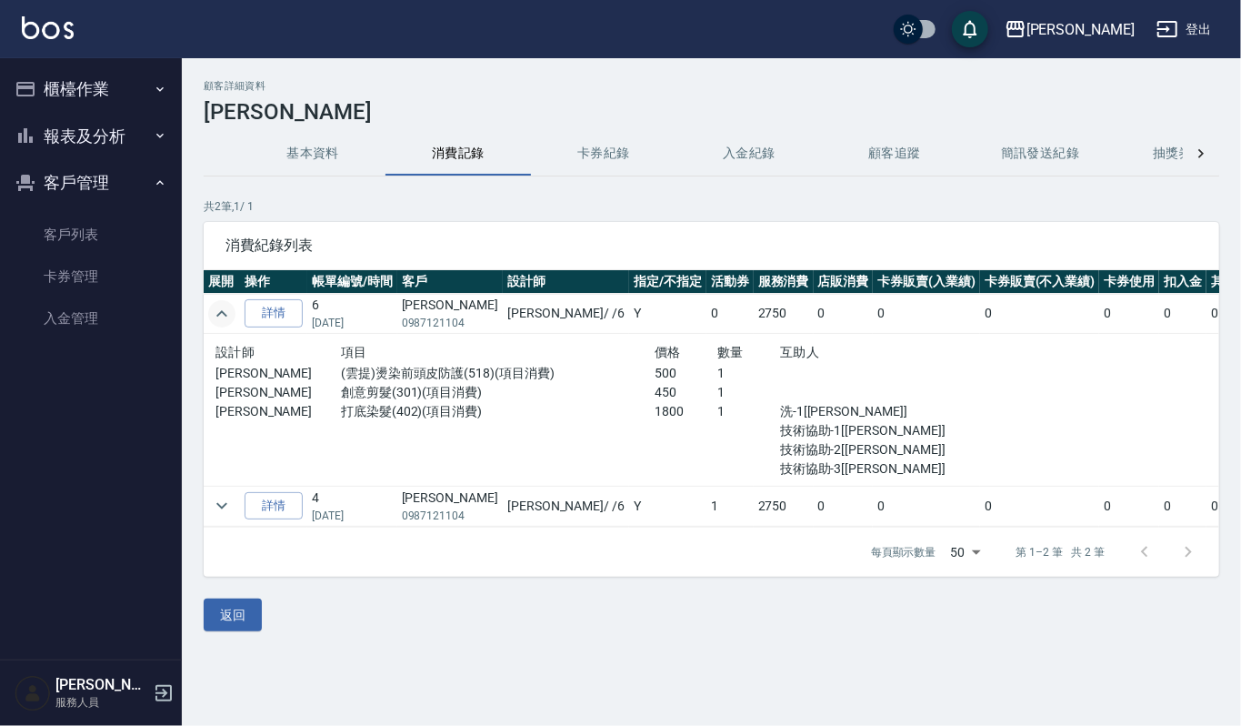
click at [309, 144] on button "基本資料" at bounding box center [312, 154] width 145 height 44
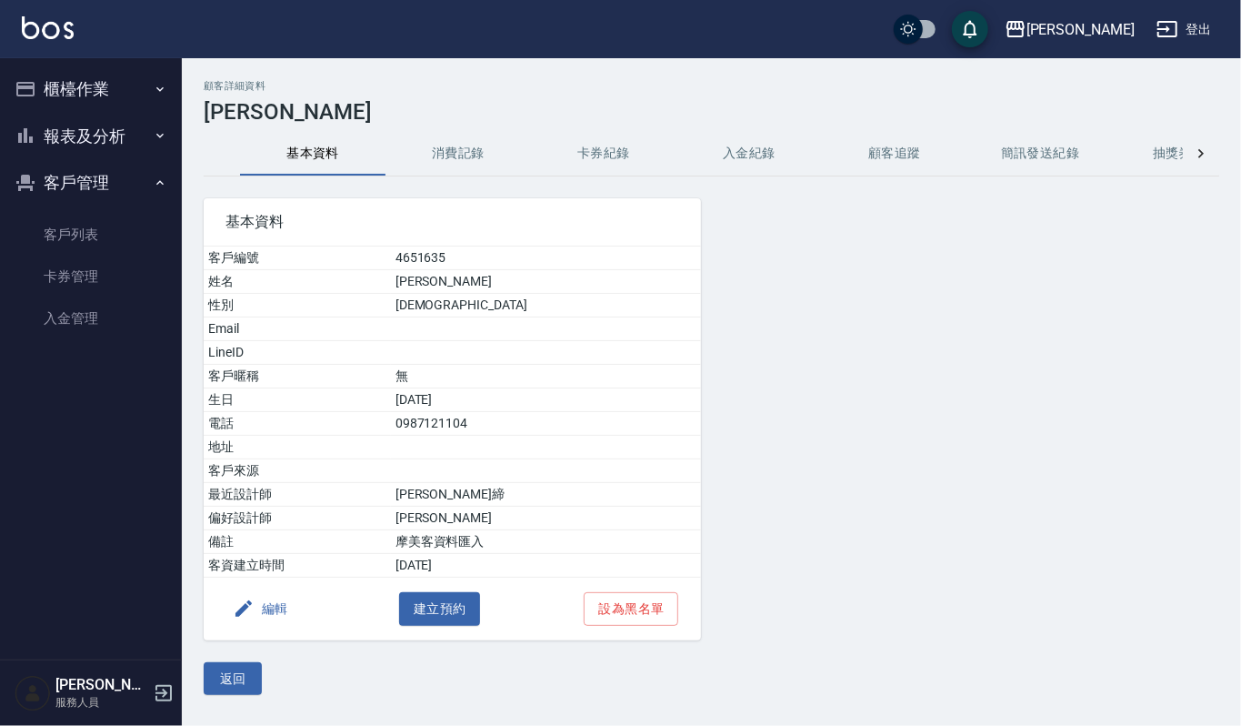
click at [56, 81] on button "櫃檯作業" at bounding box center [90, 88] width 167 height 47
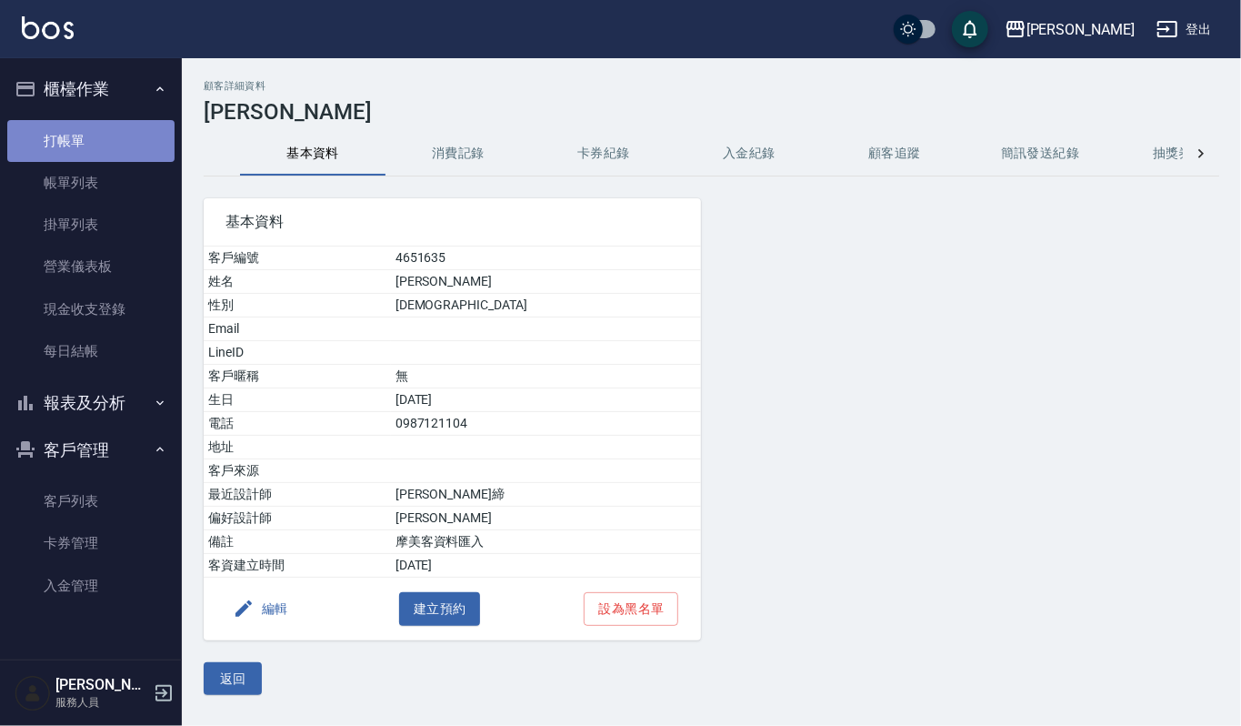
click at [64, 144] on link "打帳單" at bounding box center [90, 141] width 167 height 42
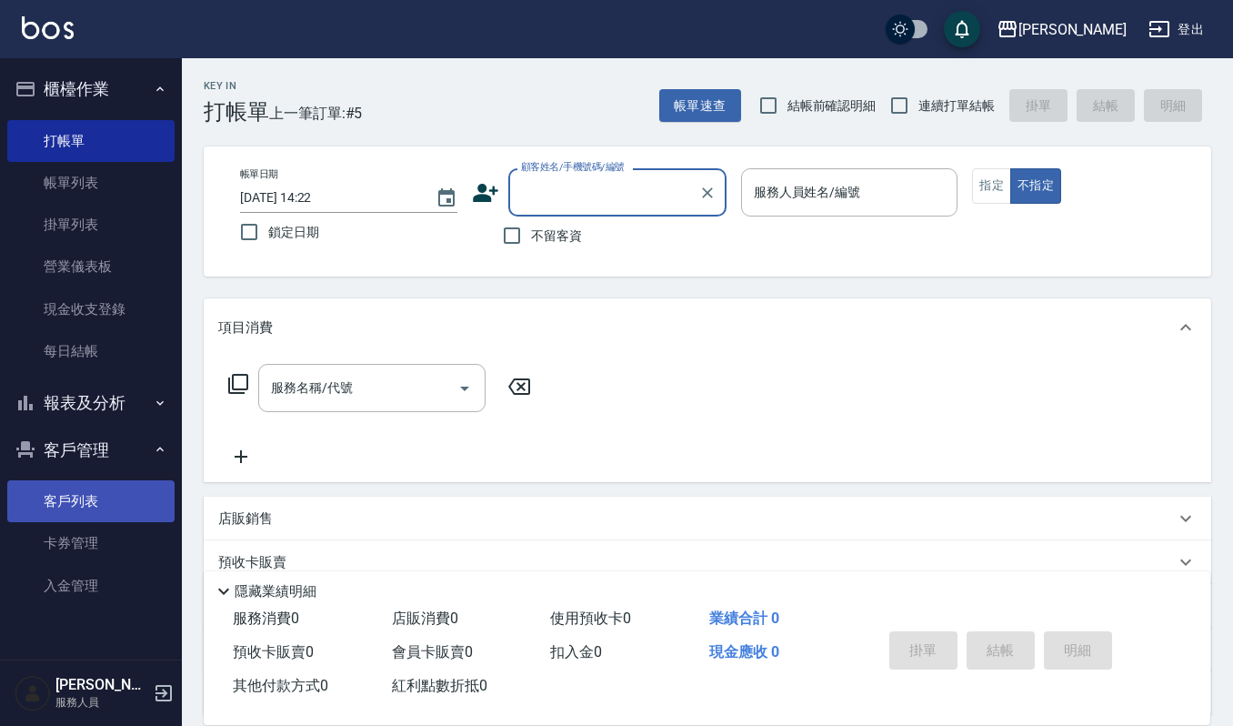
click at [121, 498] on link "客戶列表" at bounding box center [90, 501] width 167 height 42
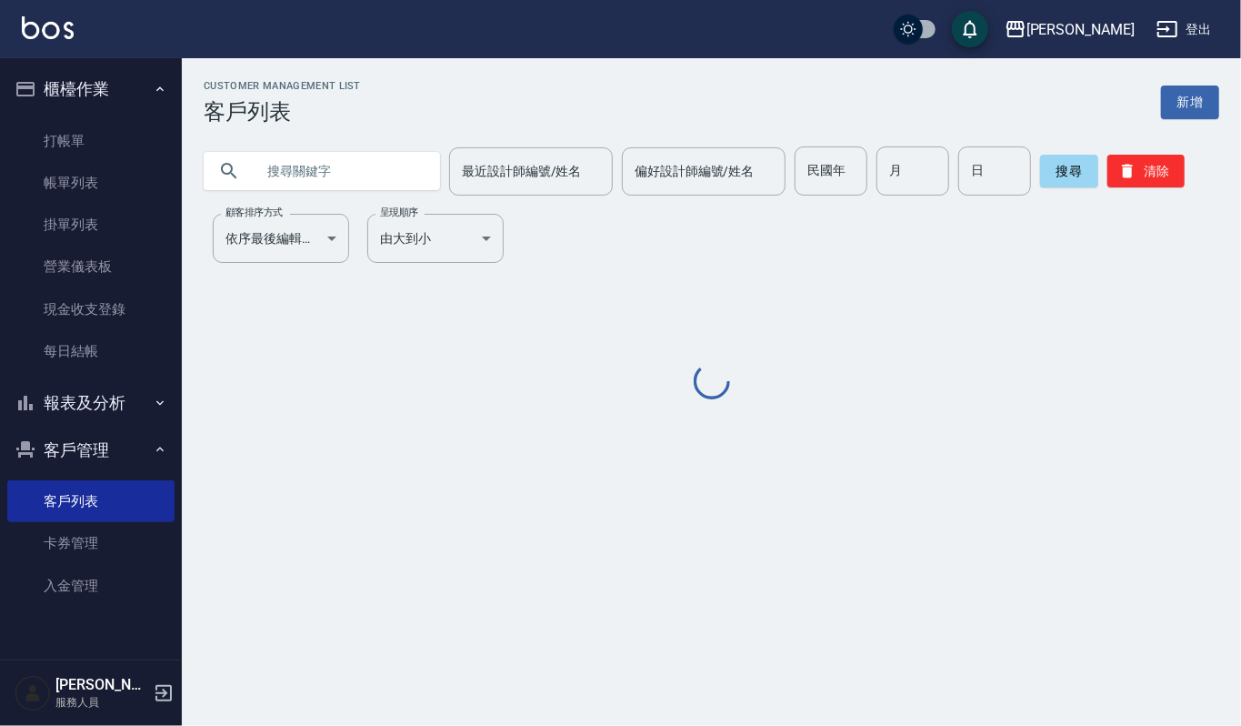
click at [349, 169] on input "text" at bounding box center [340, 170] width 171 height 49
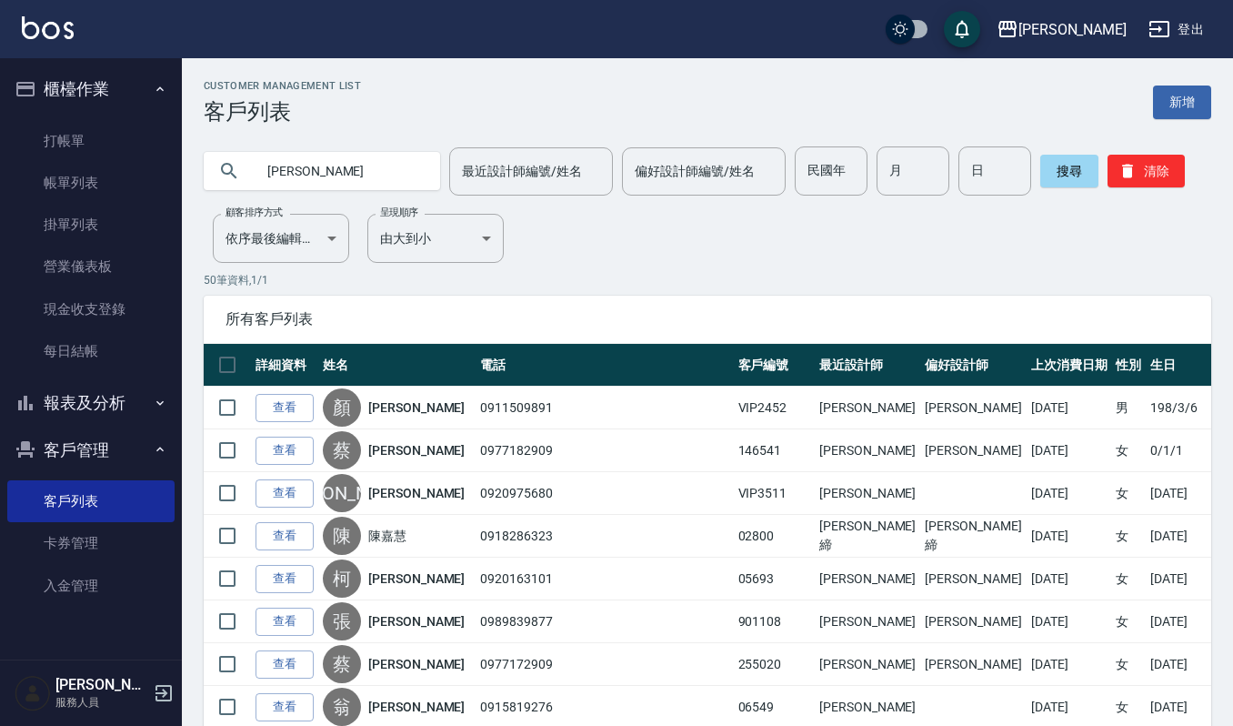
type input "[PERSON_NAME]"
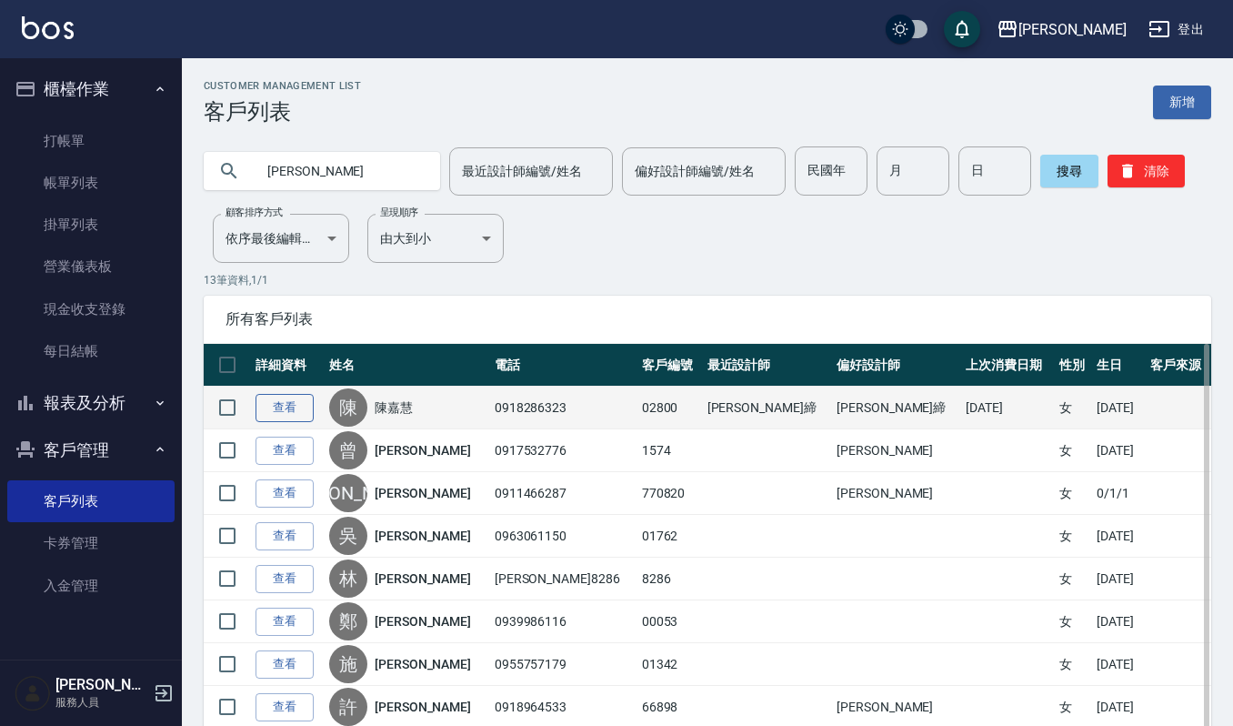
click at [299, 411] on link "查看" at bounding box center [284, 408] width 58 height 28
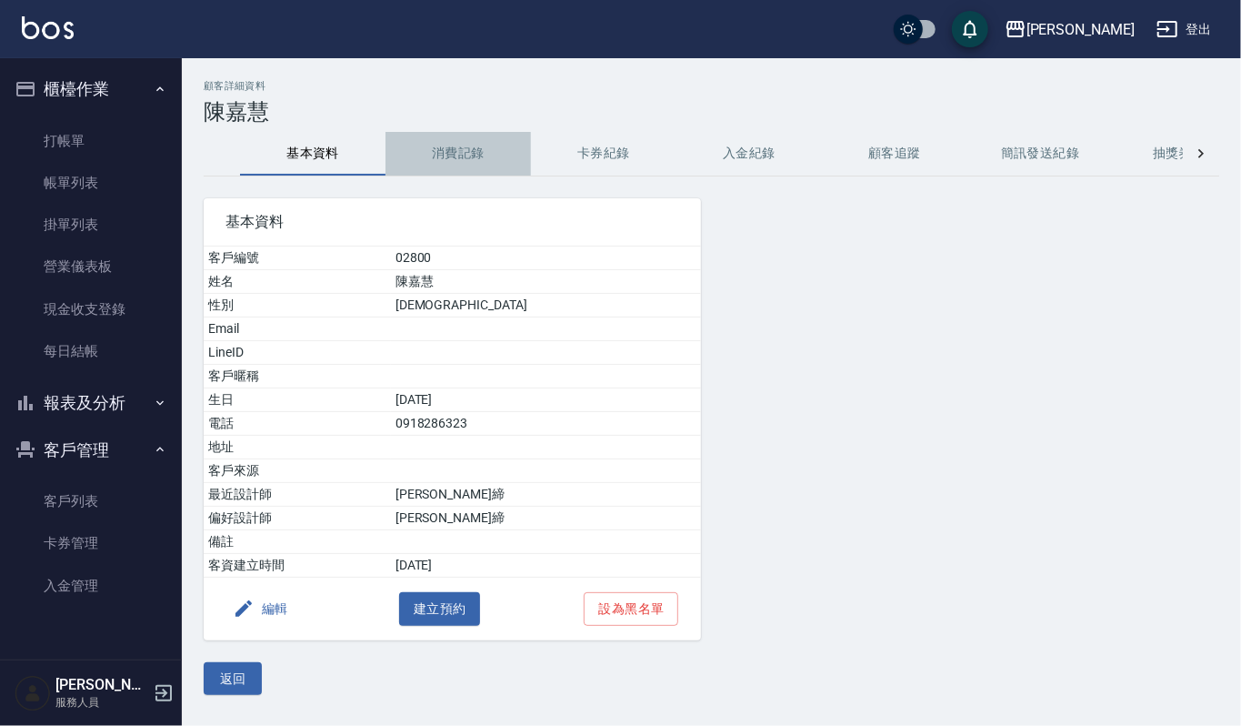
click at [485, 158] on button "消費記錄" at bounding box center [458, 154] width 145 height 44
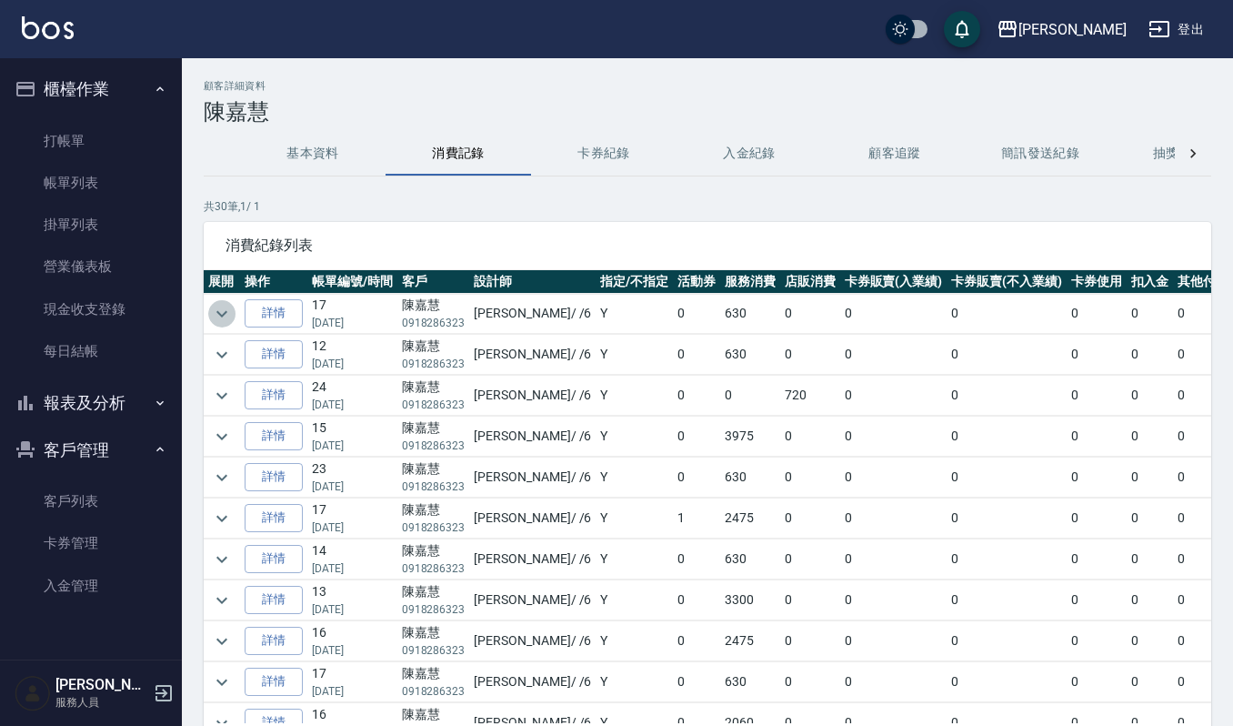
click at [213, 315] on icon "expand row" at bounding box center [222, 314] width 22 height 22
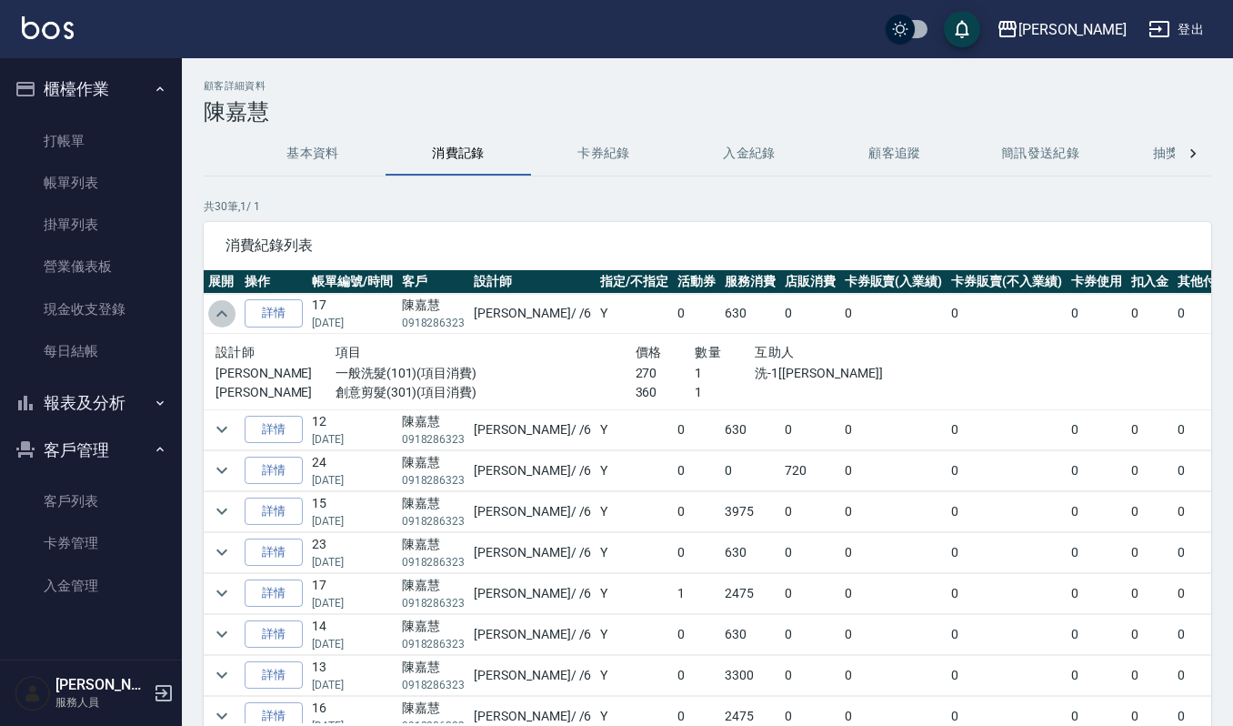
click at [213, 315] on icon "expand row" at bounding box center [222, 314] width 22 height 22
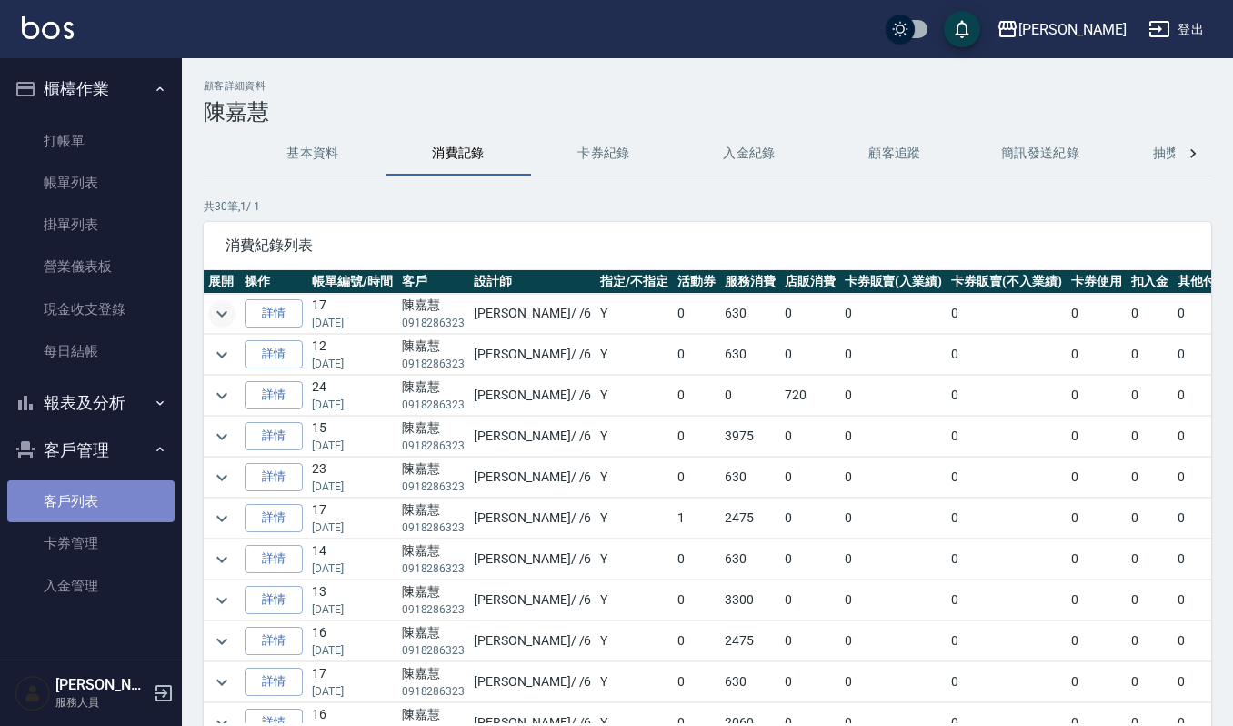
click at [129, 504] on link "客戶列表" at bounding box center [90, 501] width 167 height 42
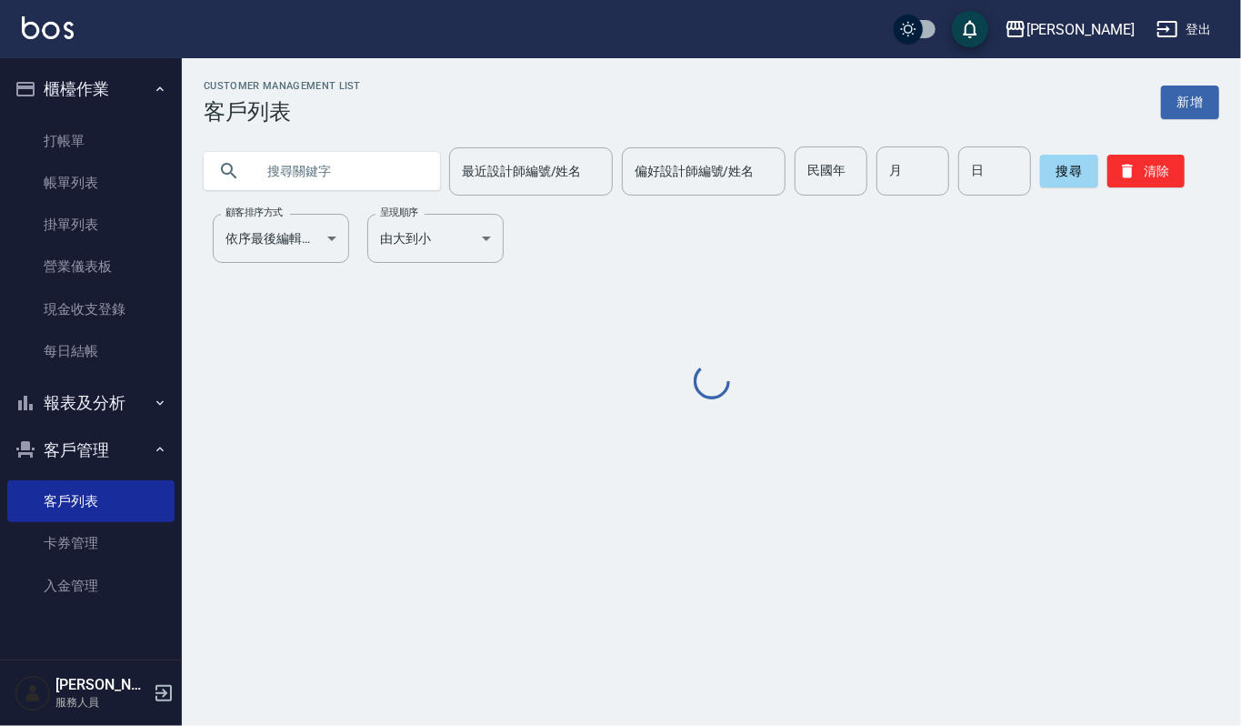
click at [289, 162] on input "text" at bounding box center [340, 170] width 171 height 49
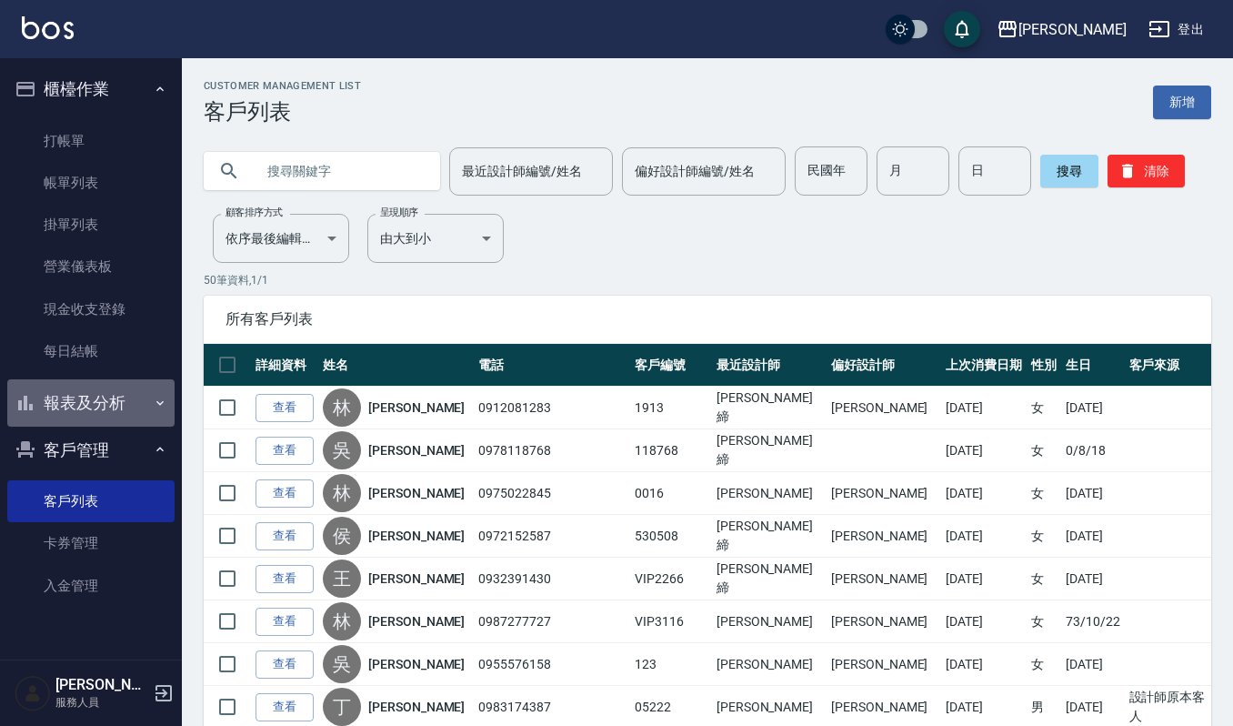
click at [121, 390] on button "報表及分析" at bounding box center [90, 402] width 167 height 47
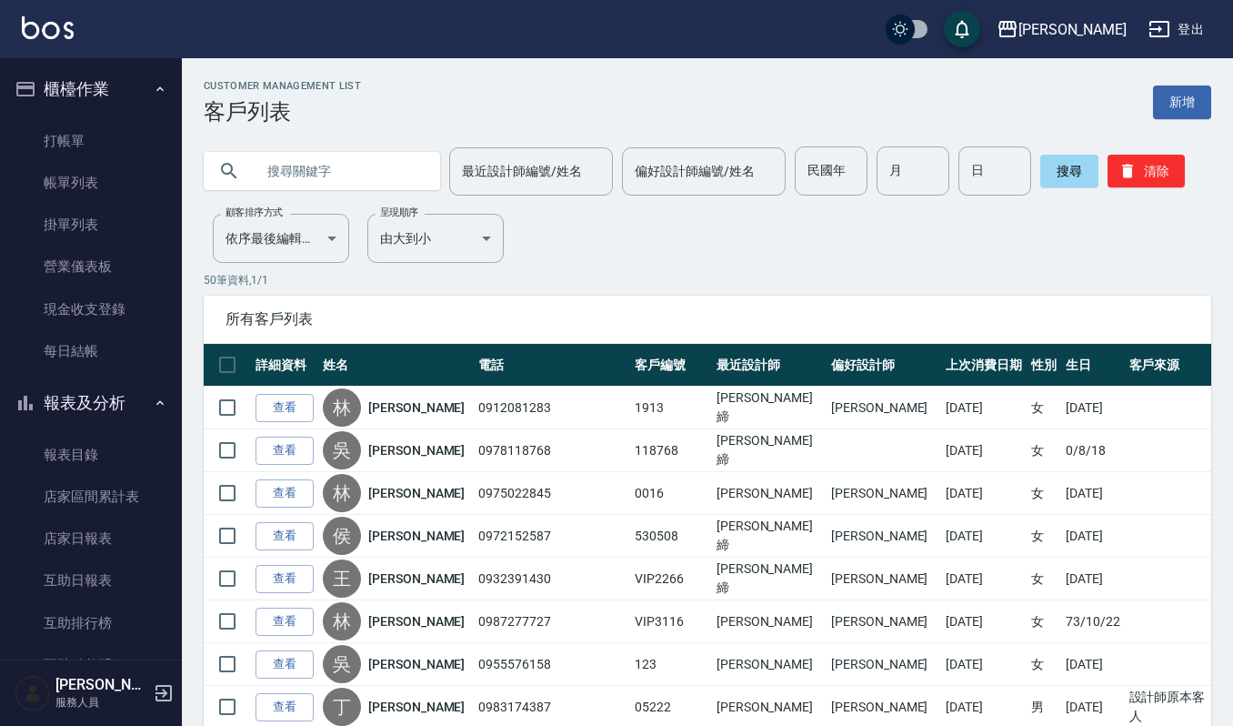
click at [153, 84] on icon "button" at bounding box center [160, 89] width 15 height 15
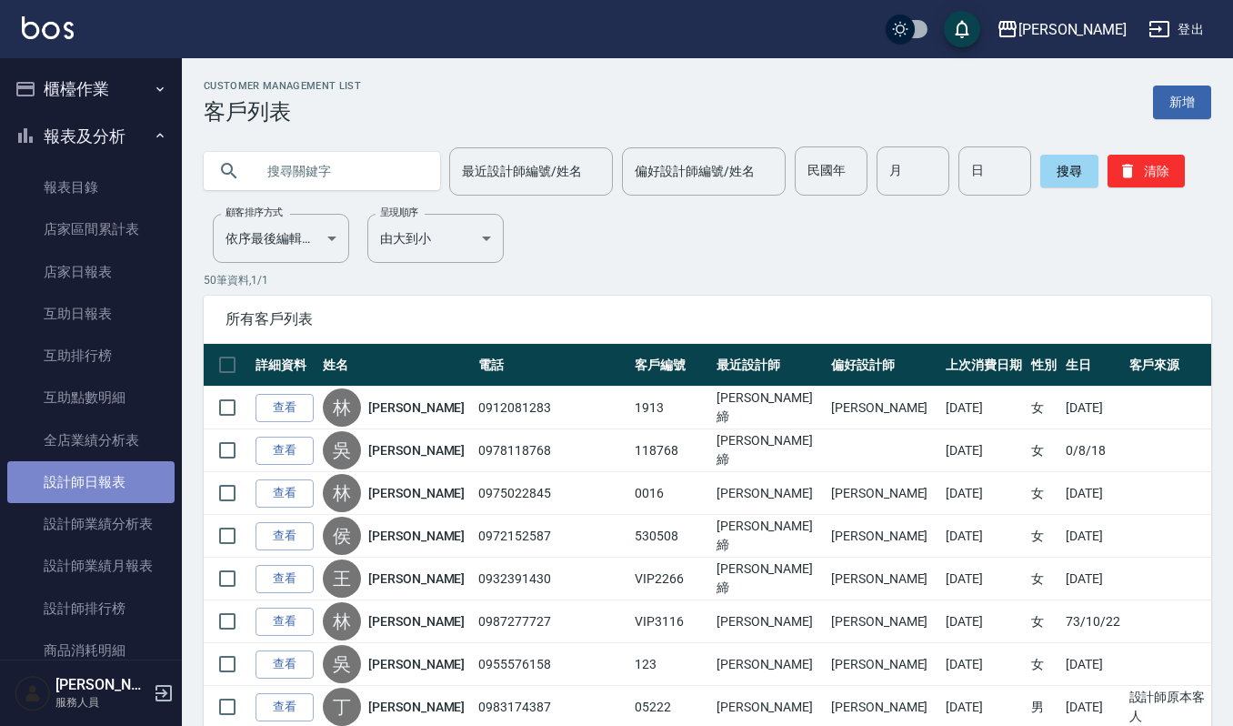
click at [93, 489] on link "設計師日報表" at bounding box center [90, 482] width 167 height 42
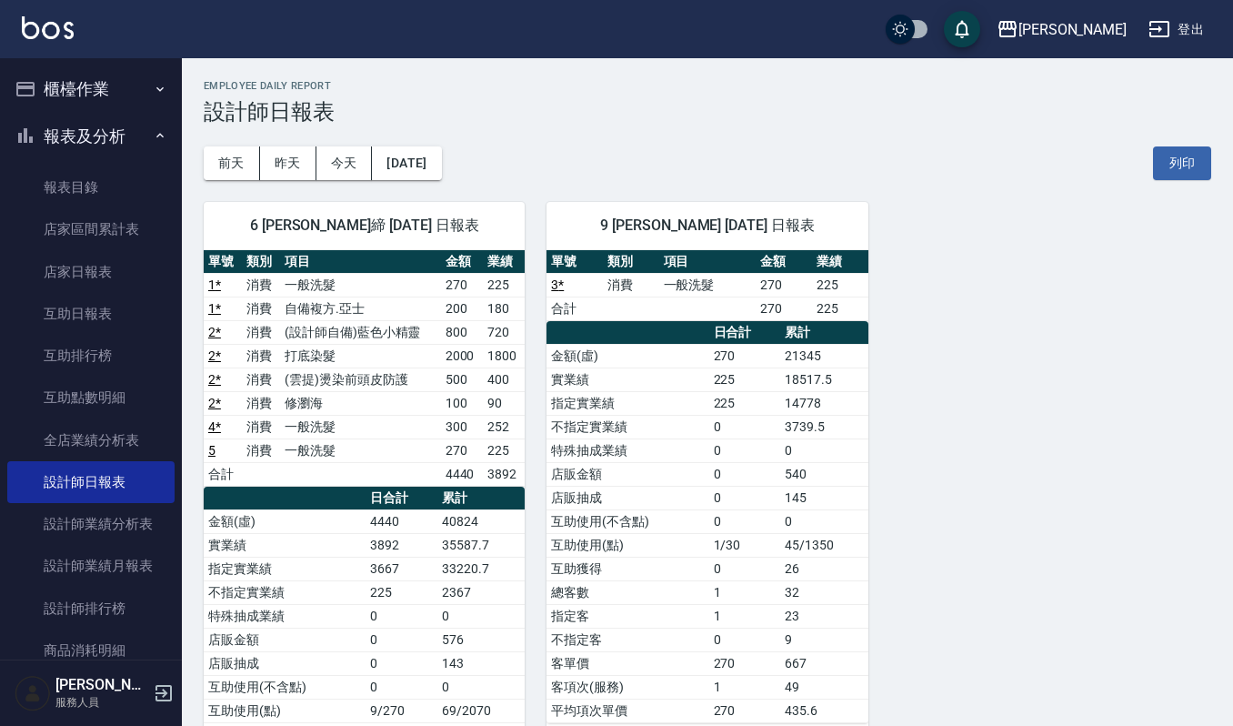
click at [96, 89] on button "櫃檯作業" at bounding box center [90, 88] width 167 height 47
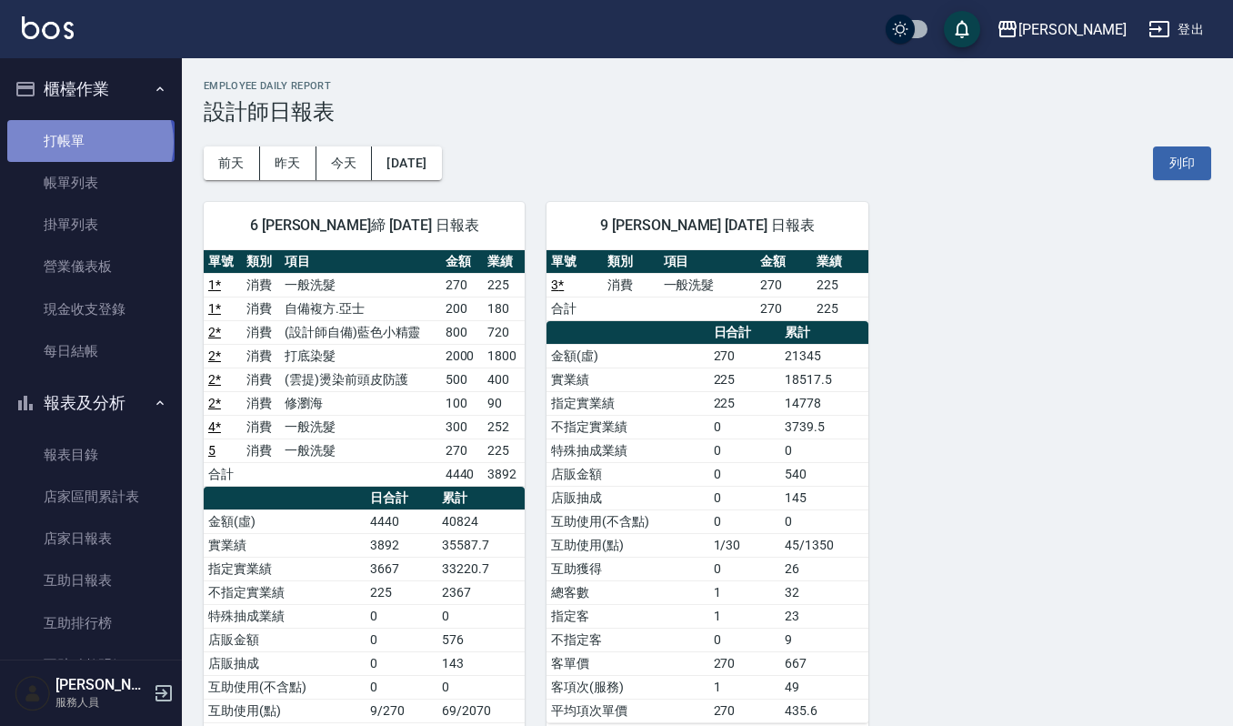
click at [88, 142] on link "打帳單" at bounding box center [90, 141] width 167 height 42
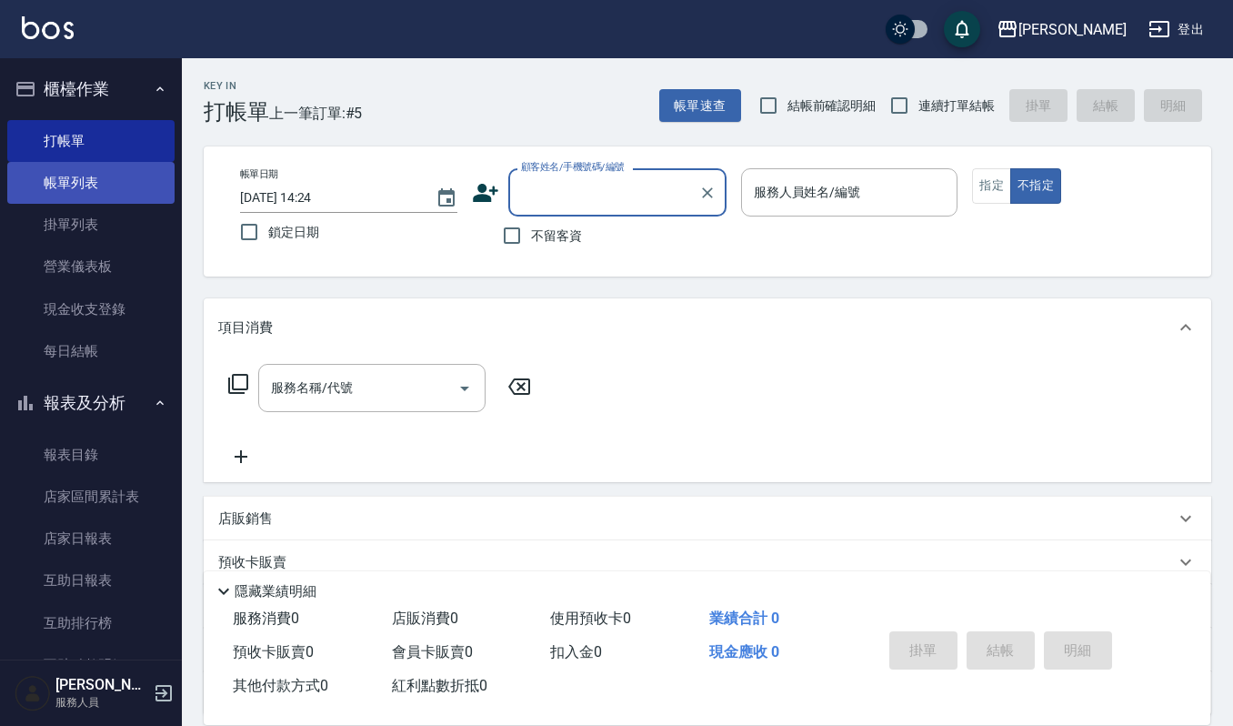
click at [120, 187] on link "帳單列表" at bounding box center [90, 183] width 167 height 42
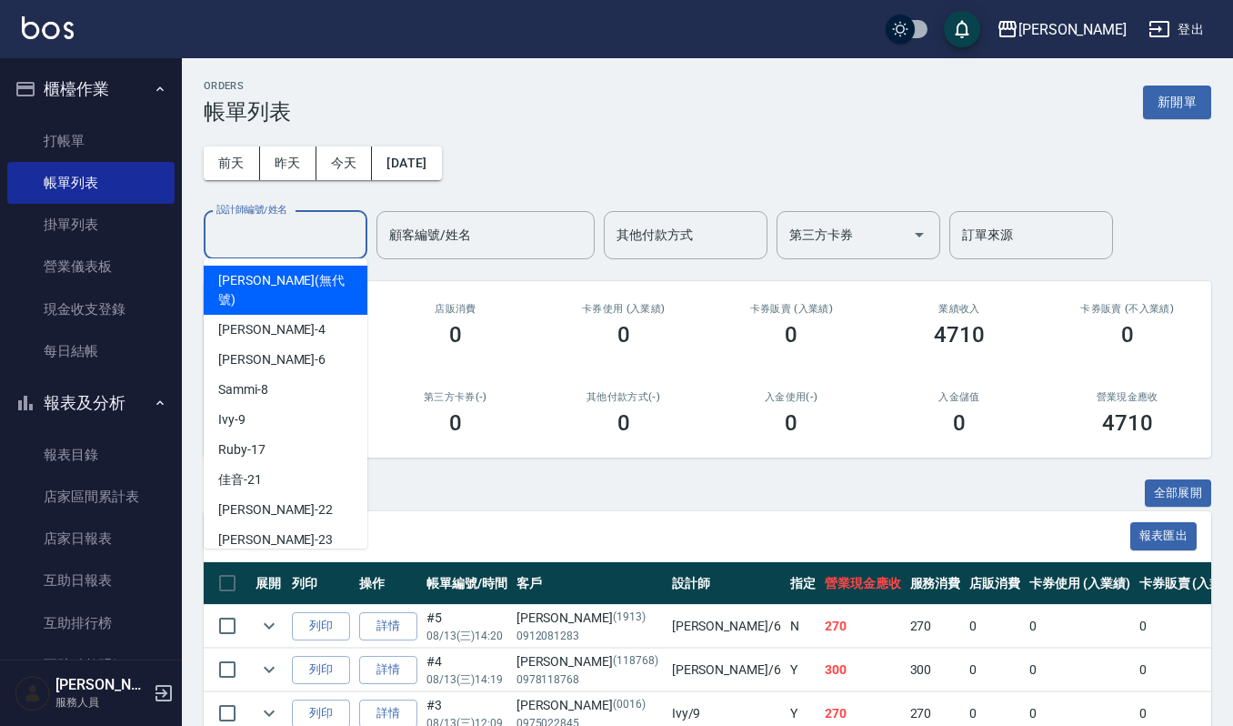
click at [262, 235] on input "設計師編號/姓名" at bounding box center [285, 235] width 147 height 32
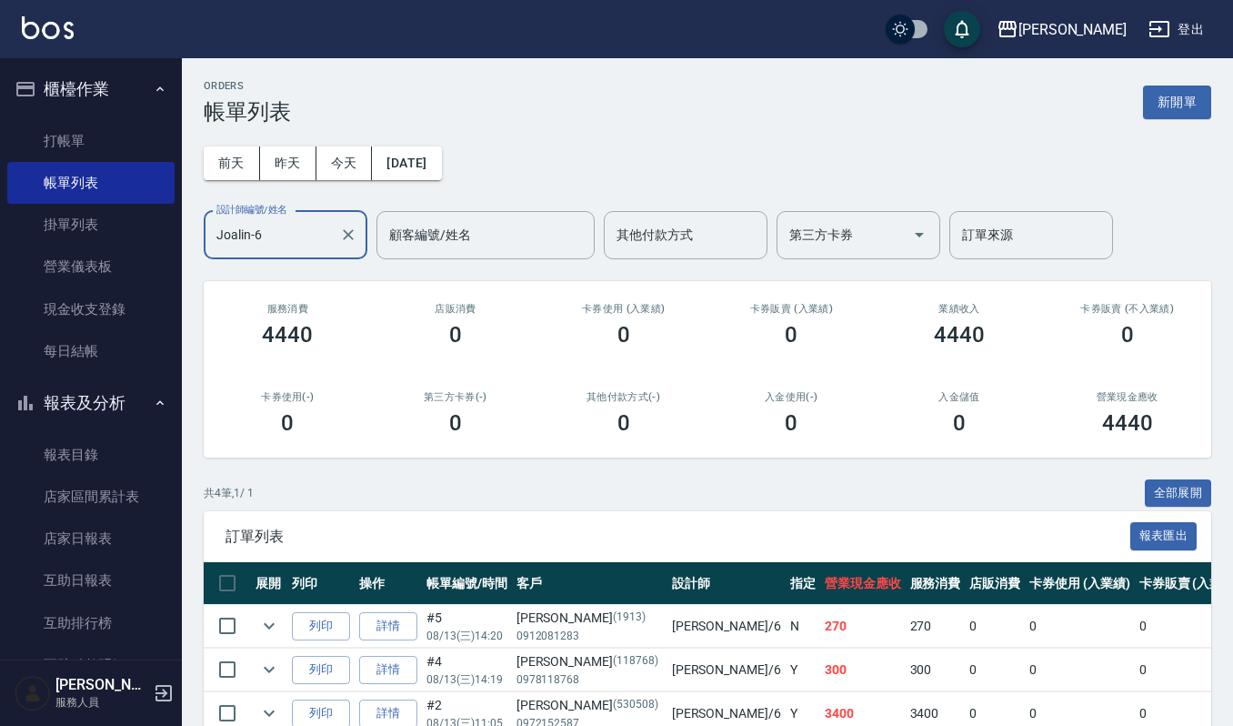
scroll to position [145, 0]
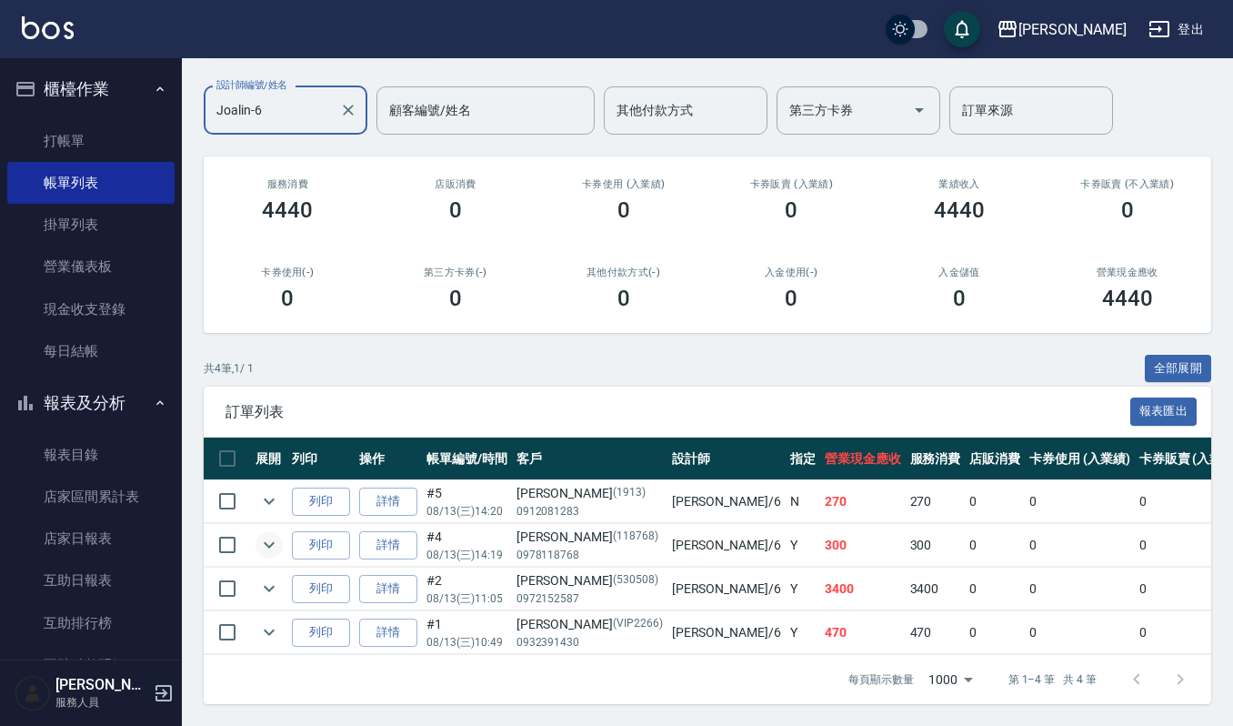
type input "Joalin-6"
click at [273, 542] on icon "expand row" at bounding box center [269, 545] width 11 height 6
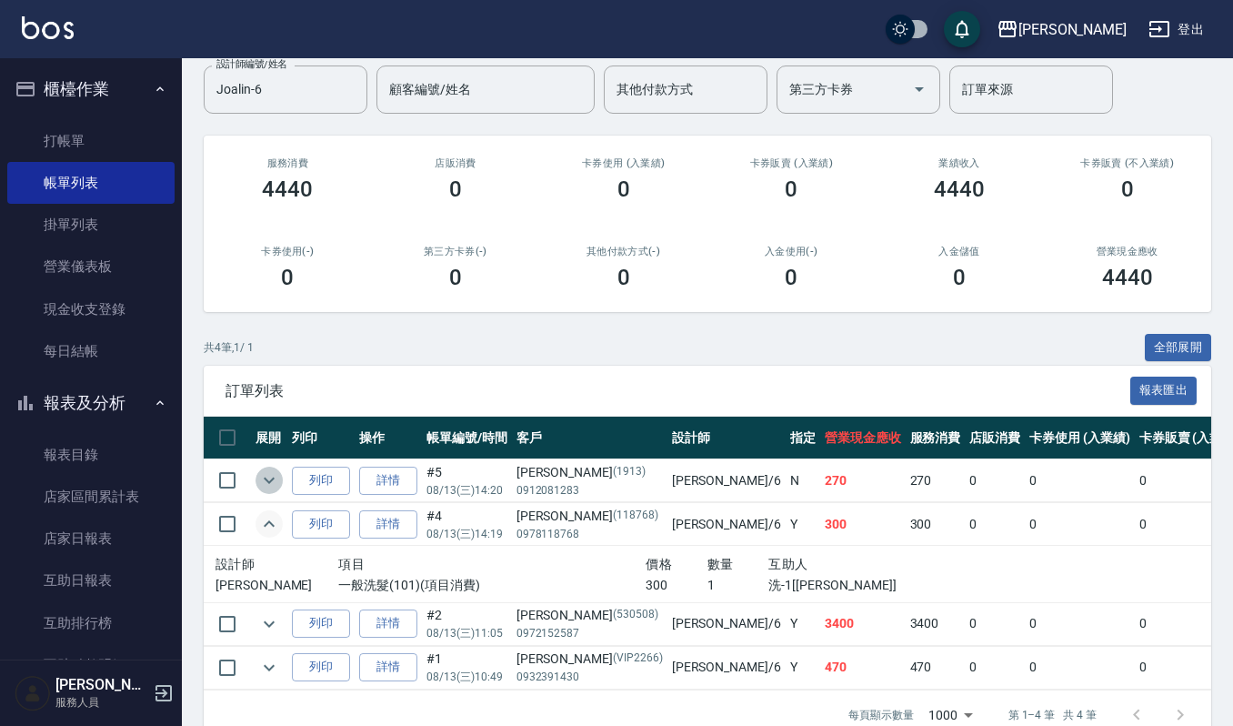
click at [274, 482] on icon "expand row" at bounding box center [269, 480] width 22 height 22
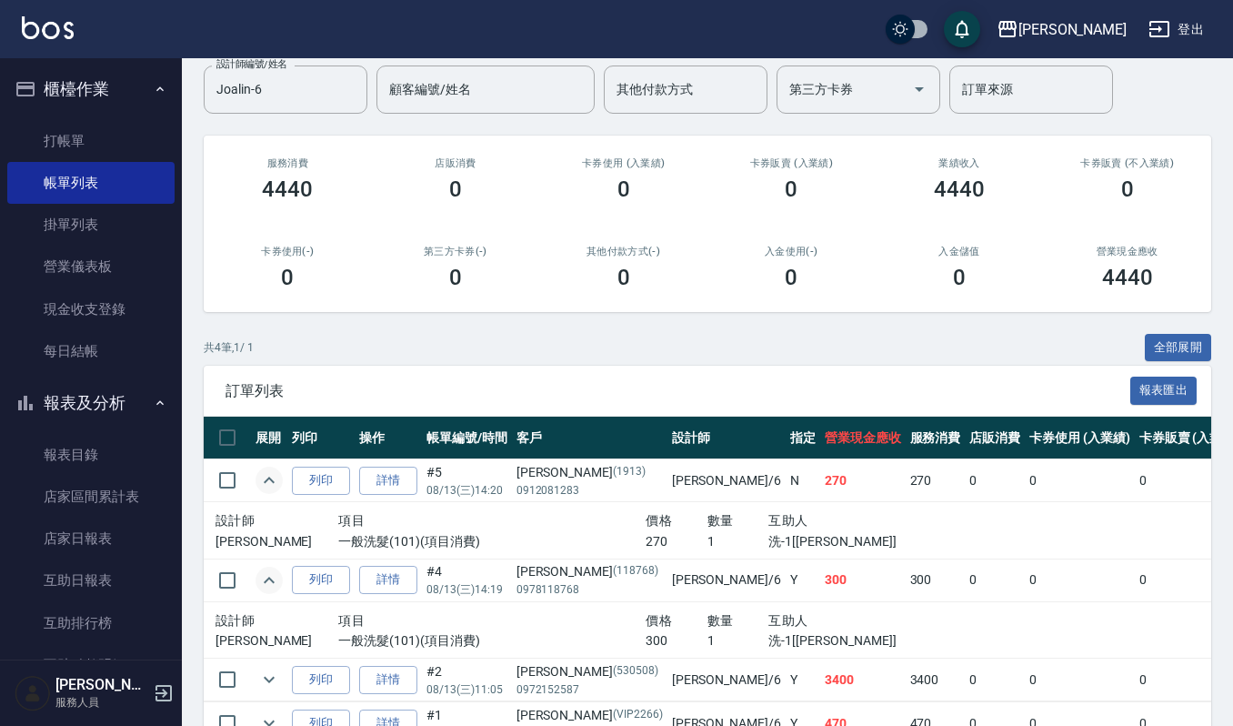
click at [274, 482] on icon "expand row" at bounding box center [269, 479] width 11 height 6
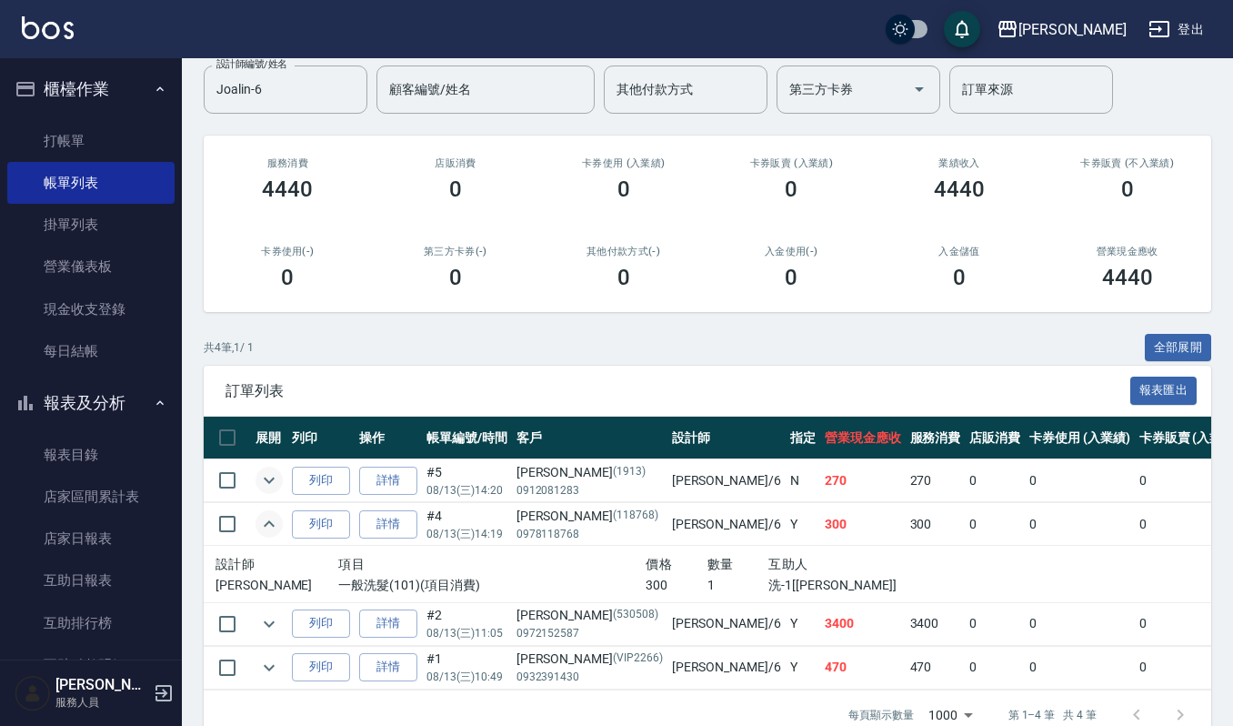
click at [273, 524] on icon "expand row" at bounding box center [269, 524] width 22 height 22
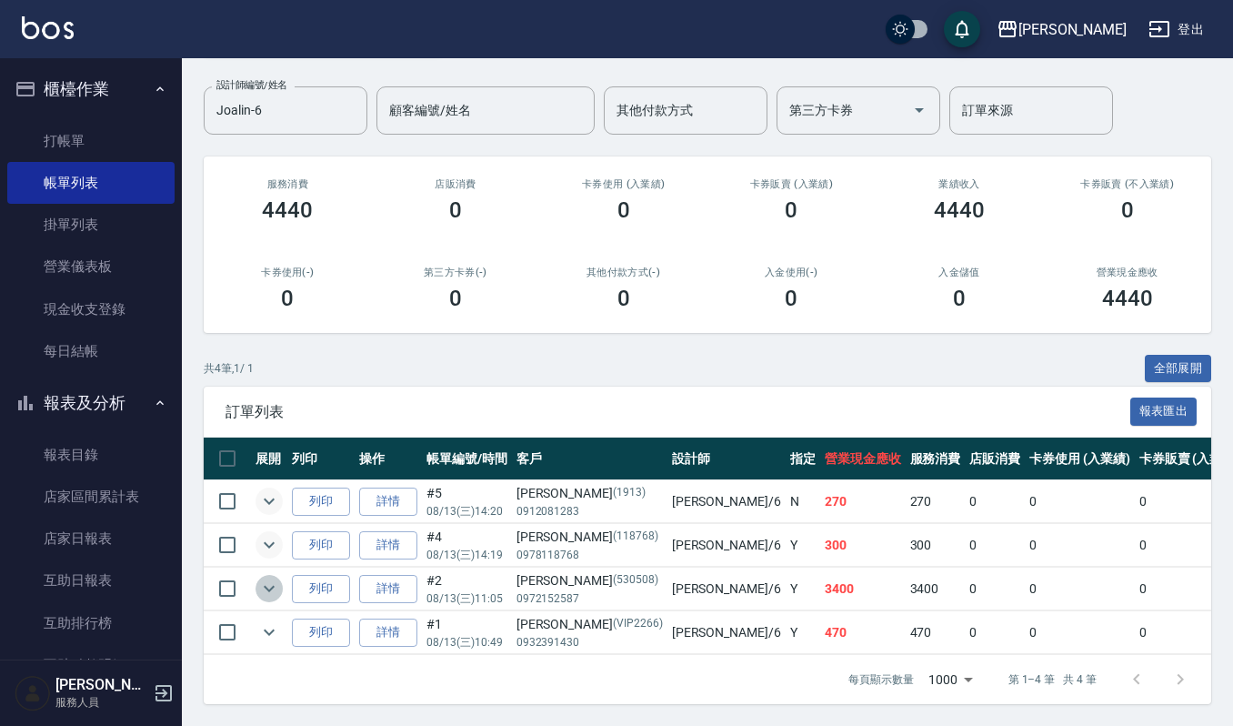
click at [267, 577] on icon "expand row" at bounding box center [269, 588] width 22 height 22
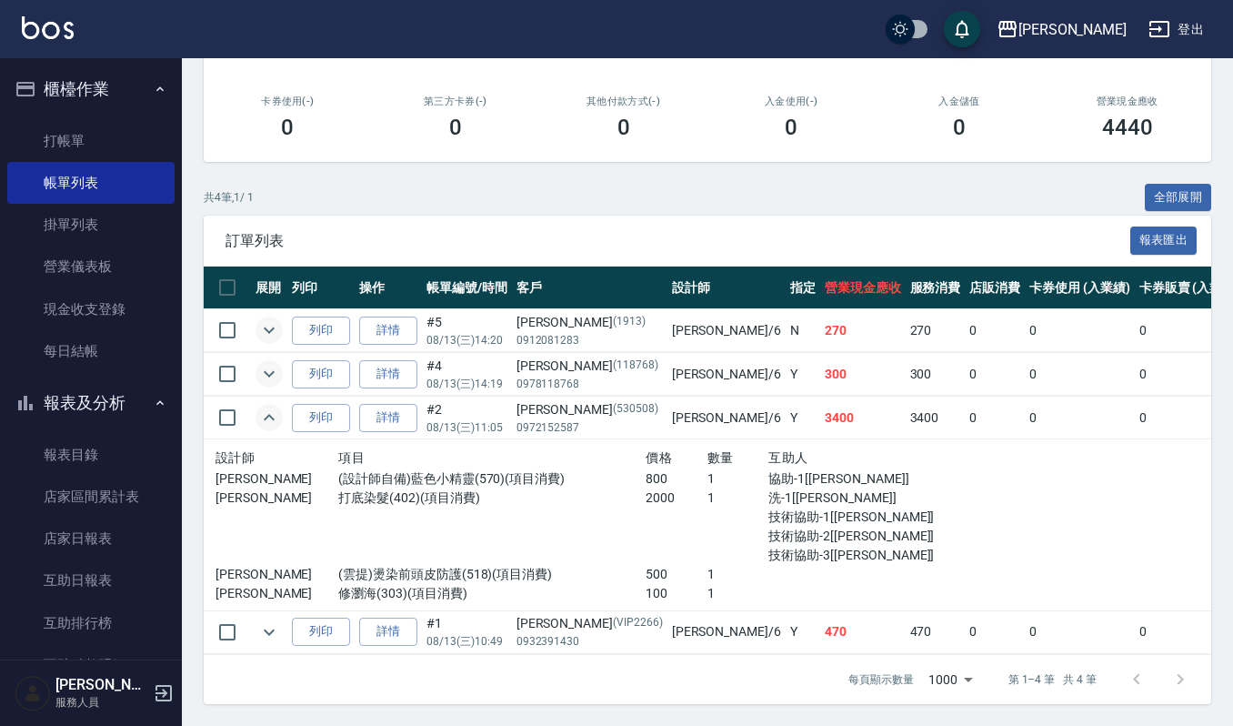
scroll to position [316, 0]
click at [266, 406] on icon "expand row" at bounding box center [269, 417] width 22 height 22
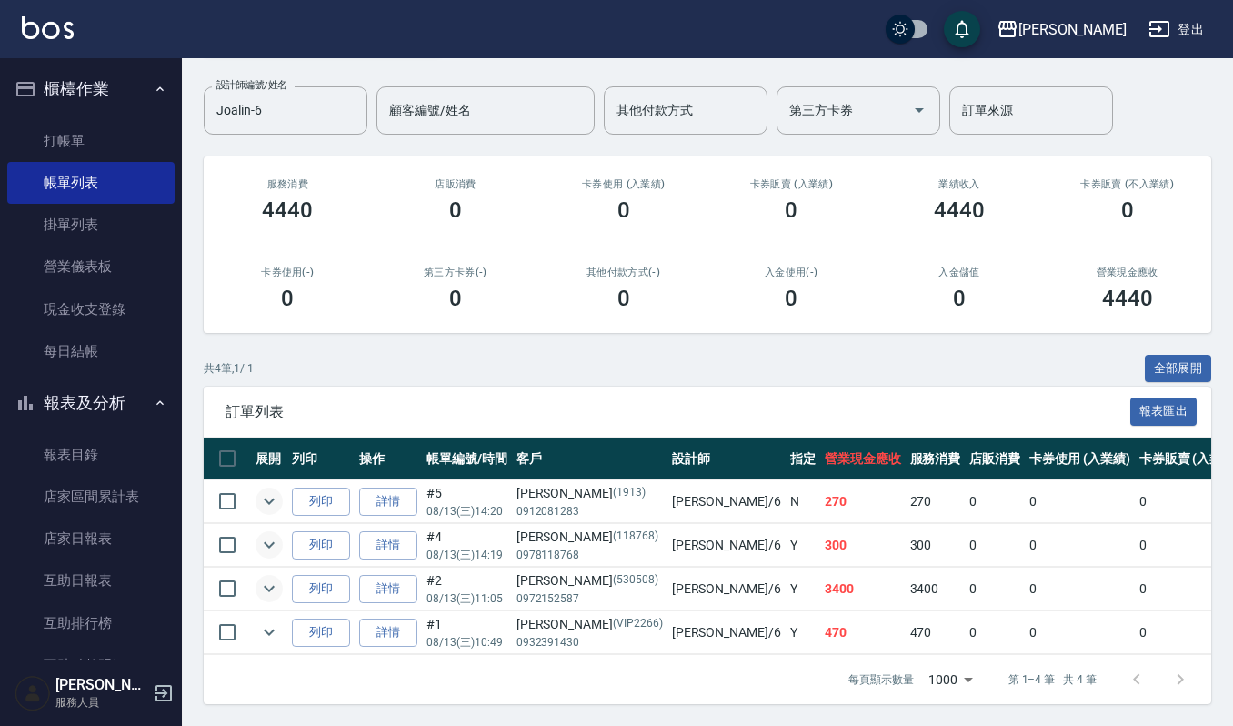
scroll to position [145, 0]
click at [264, 621] on icon "expand row" at bounding box center [269, 632] width 22 height 22
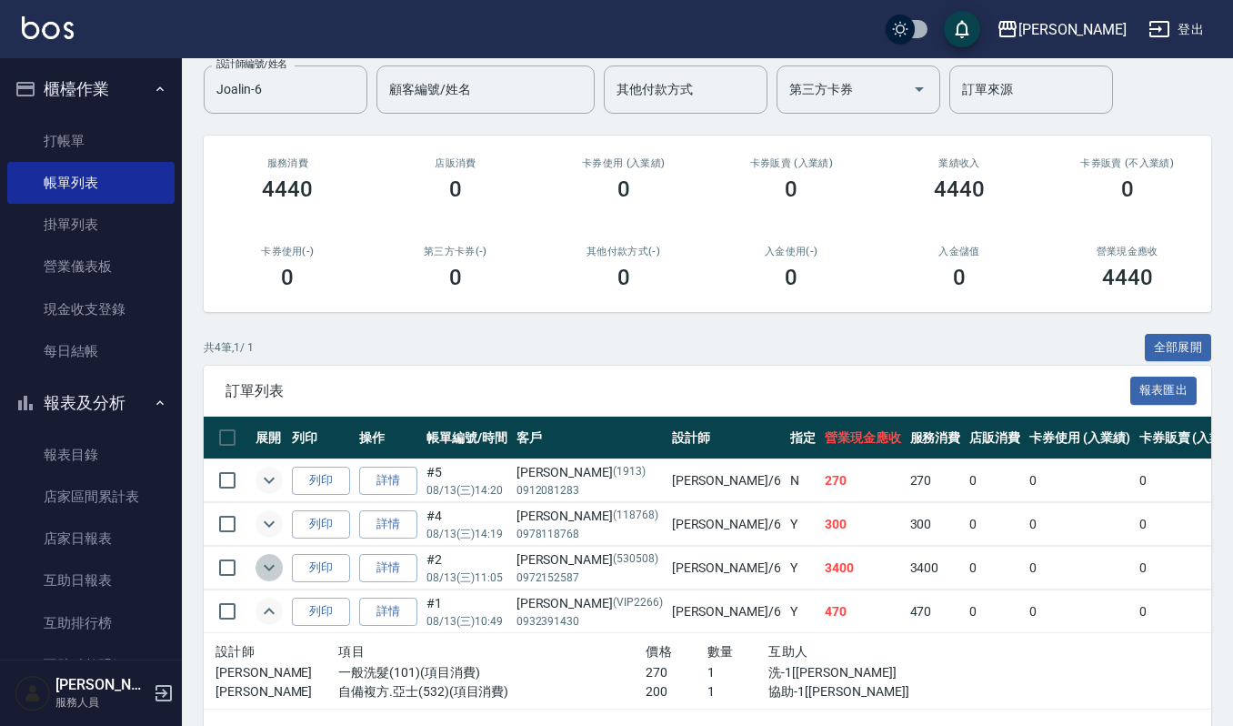
click at [273, 571] on icon "expand row" at bounding box center [269, 567] width 22 height 22
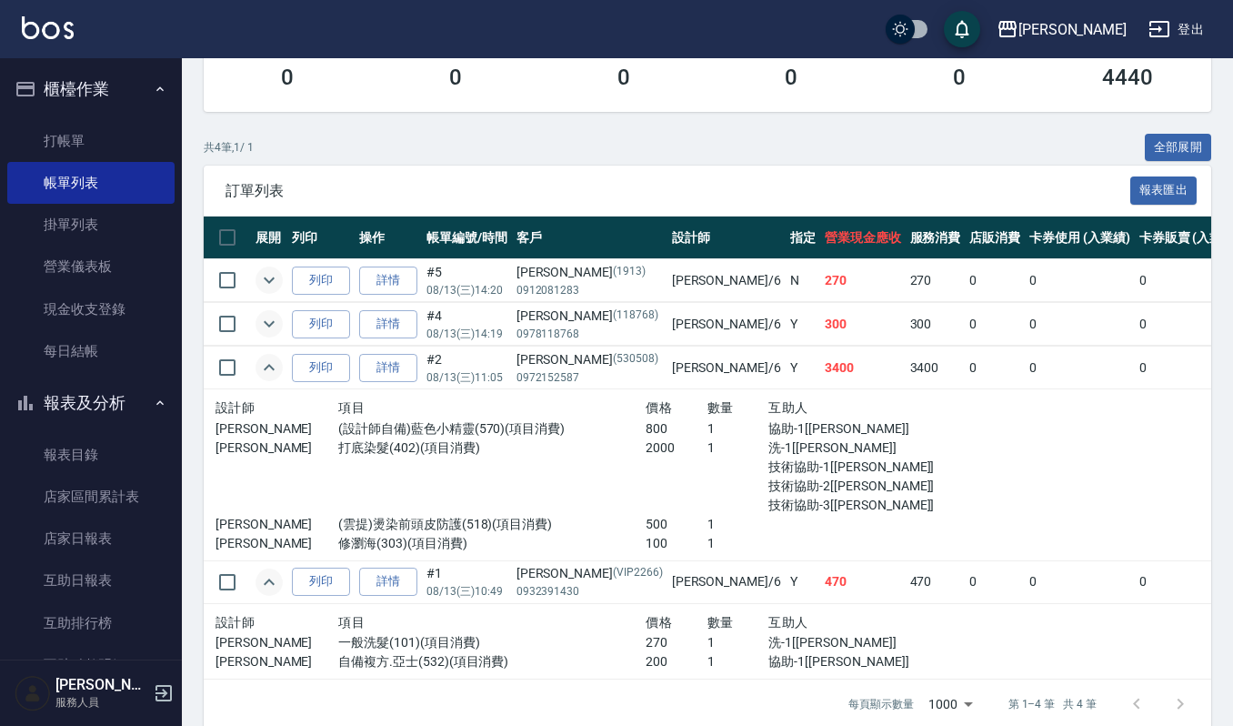
scroll to position [390, 0]
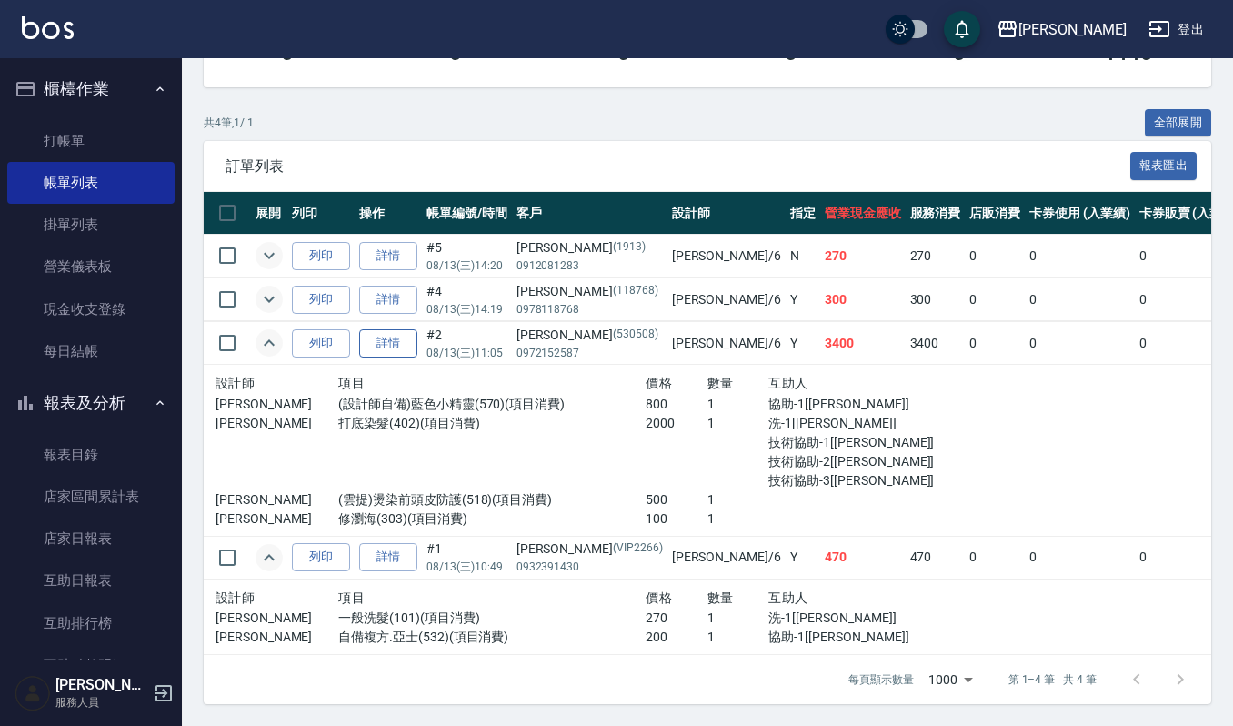
click at [390, 329] on link "詳情" at bounding box center [388, 343] width 58 height 28
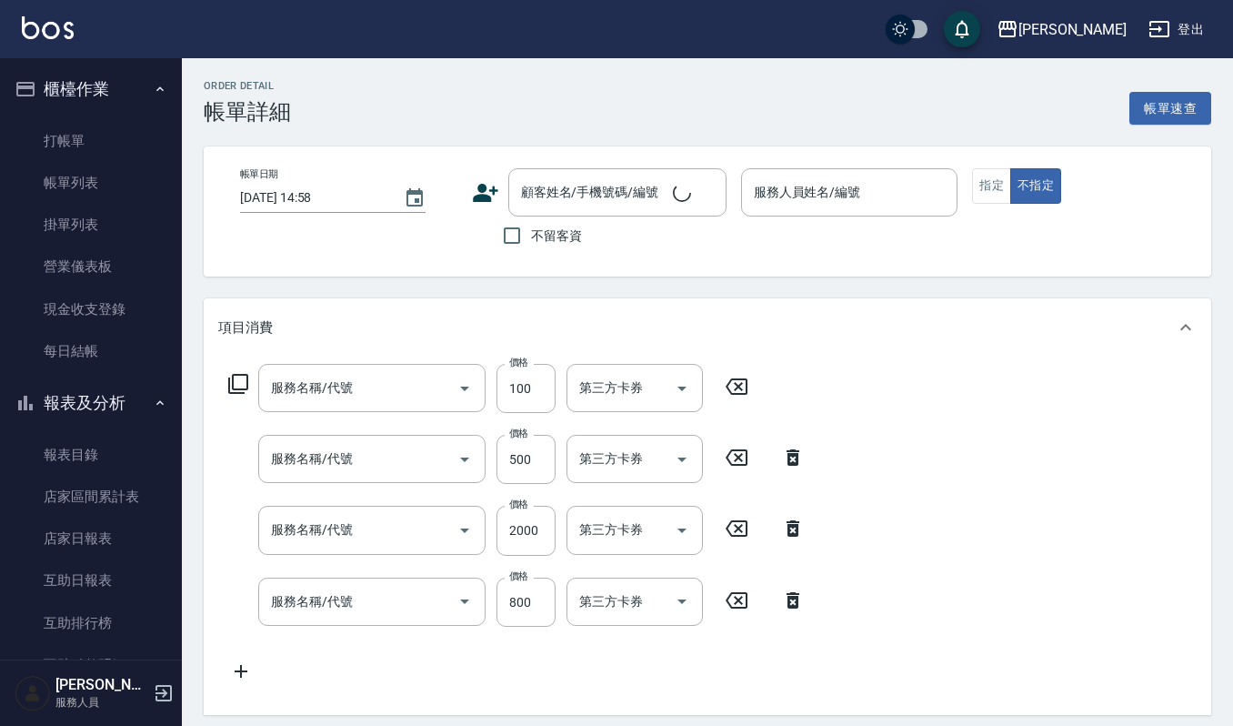
type input "[DATE] 11:05"
type input "Joalin-6"
type input "修瀏海(303)"
type input "(雲提)燙染前頭皮防護(518)"
type input "打底染髮(402)"
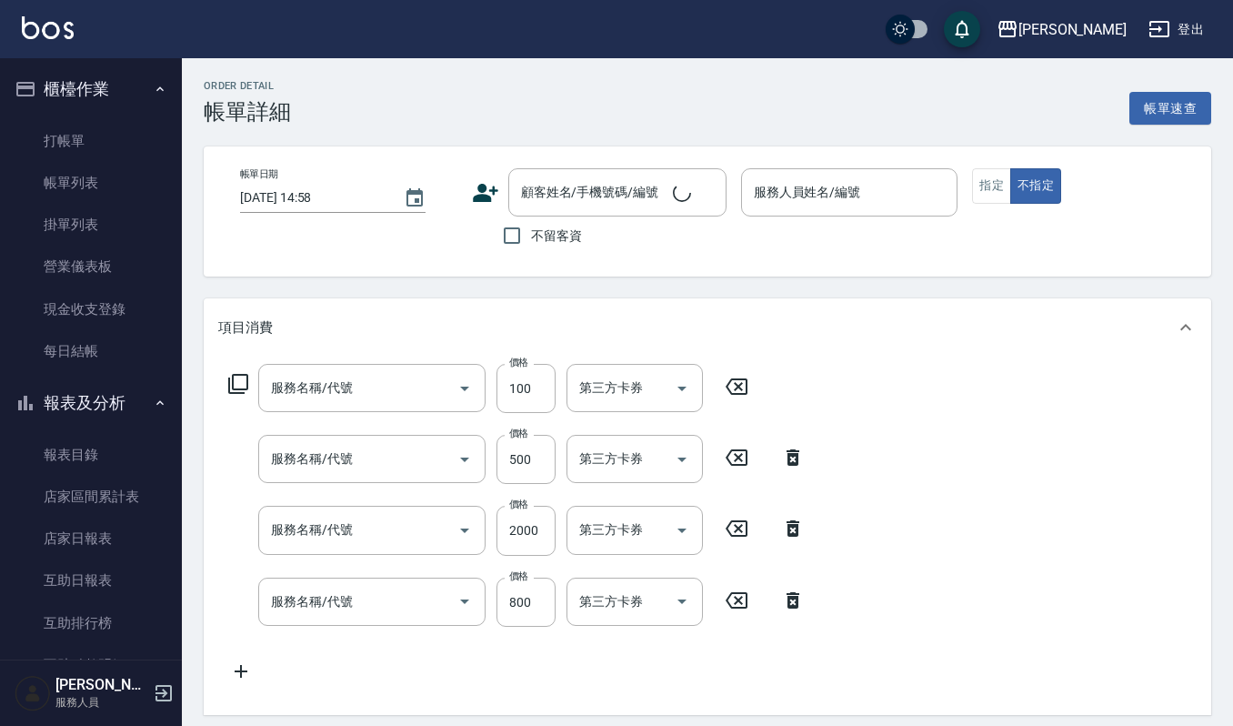
type input "(設計師自備)藍色小精靈(570)"
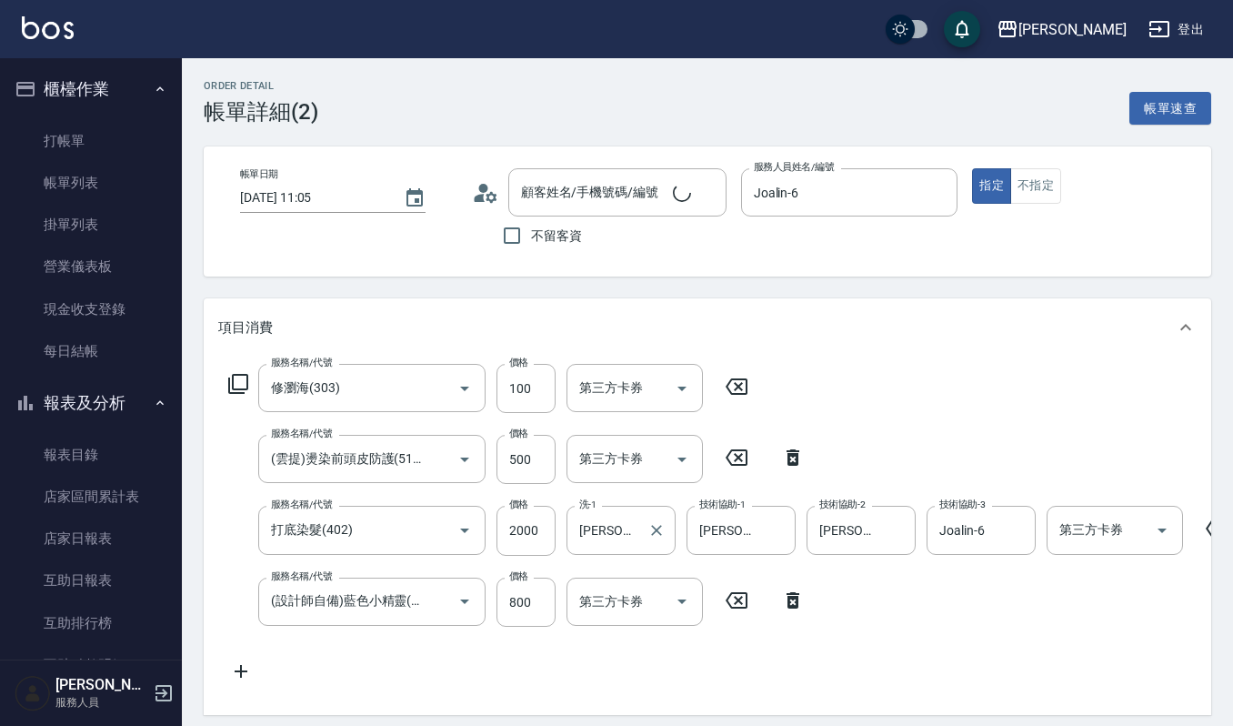
type input "[PERSON_NAME]/0972152587/530508"
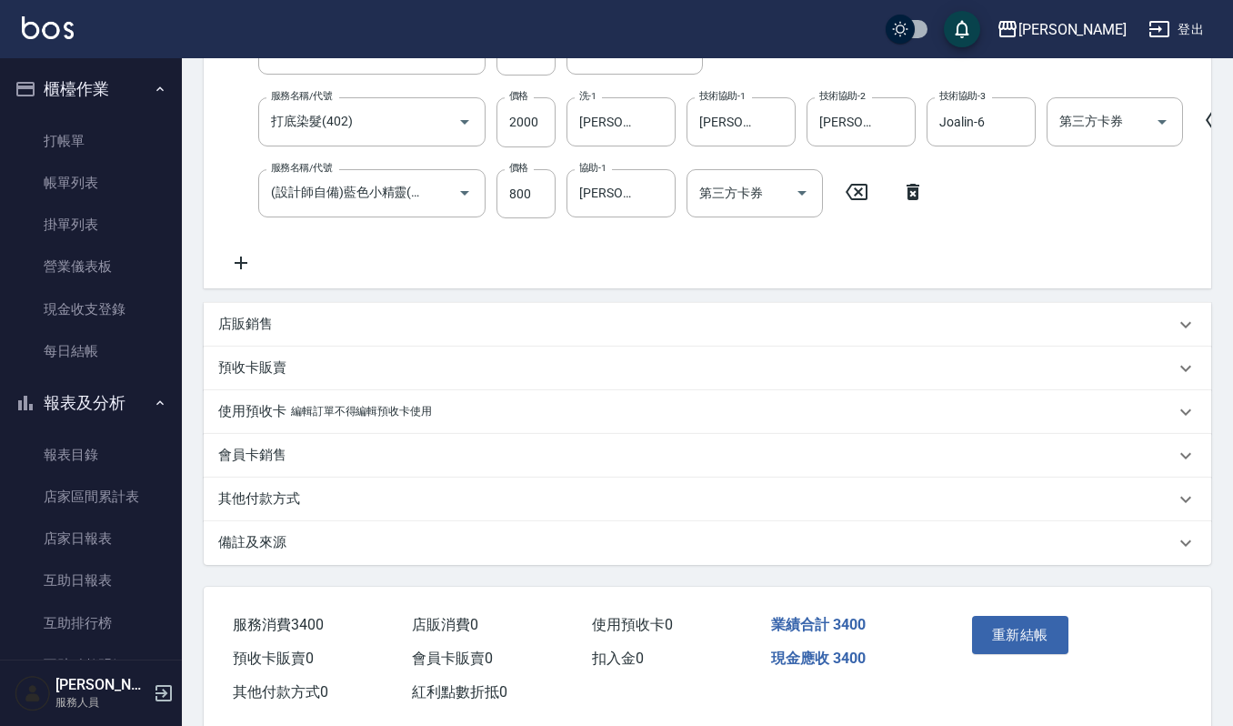
scroll to position [413, 0]
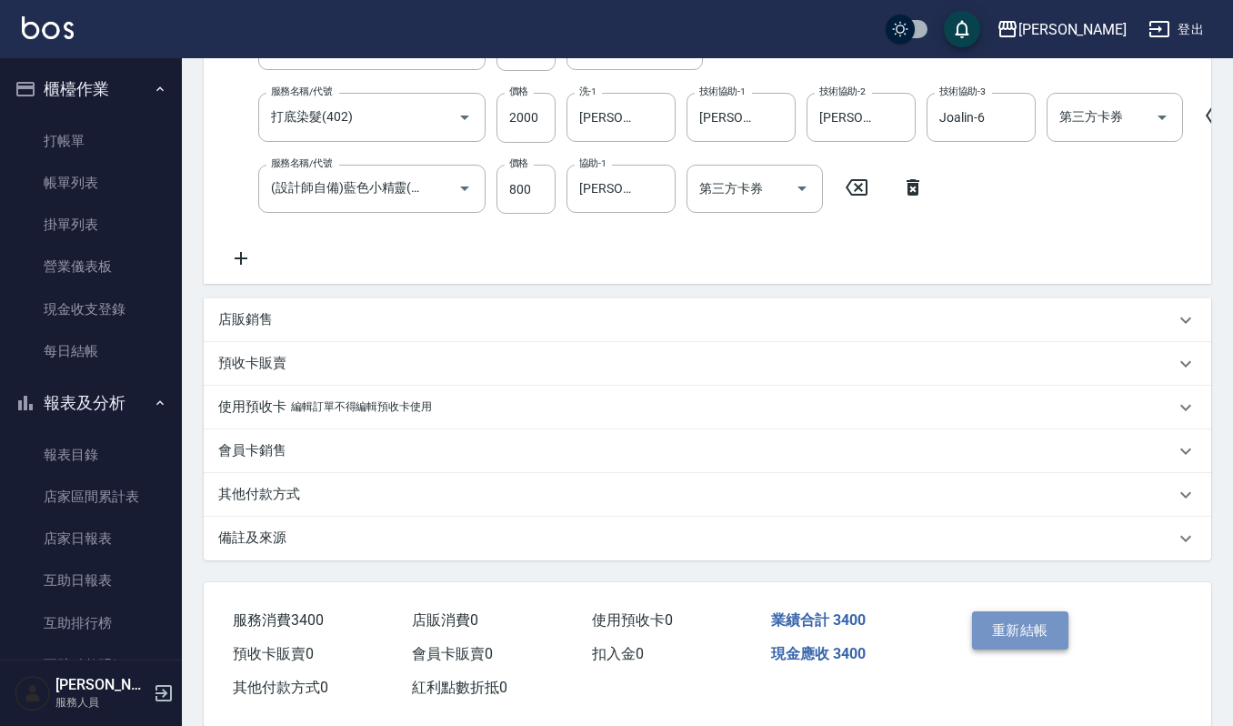
click at [1041, 649] on button "重新結帳" at bounding box center [1020, 630] width 96 height 38
